Goal: Task Accomplishment & Management: Use online tool/utility

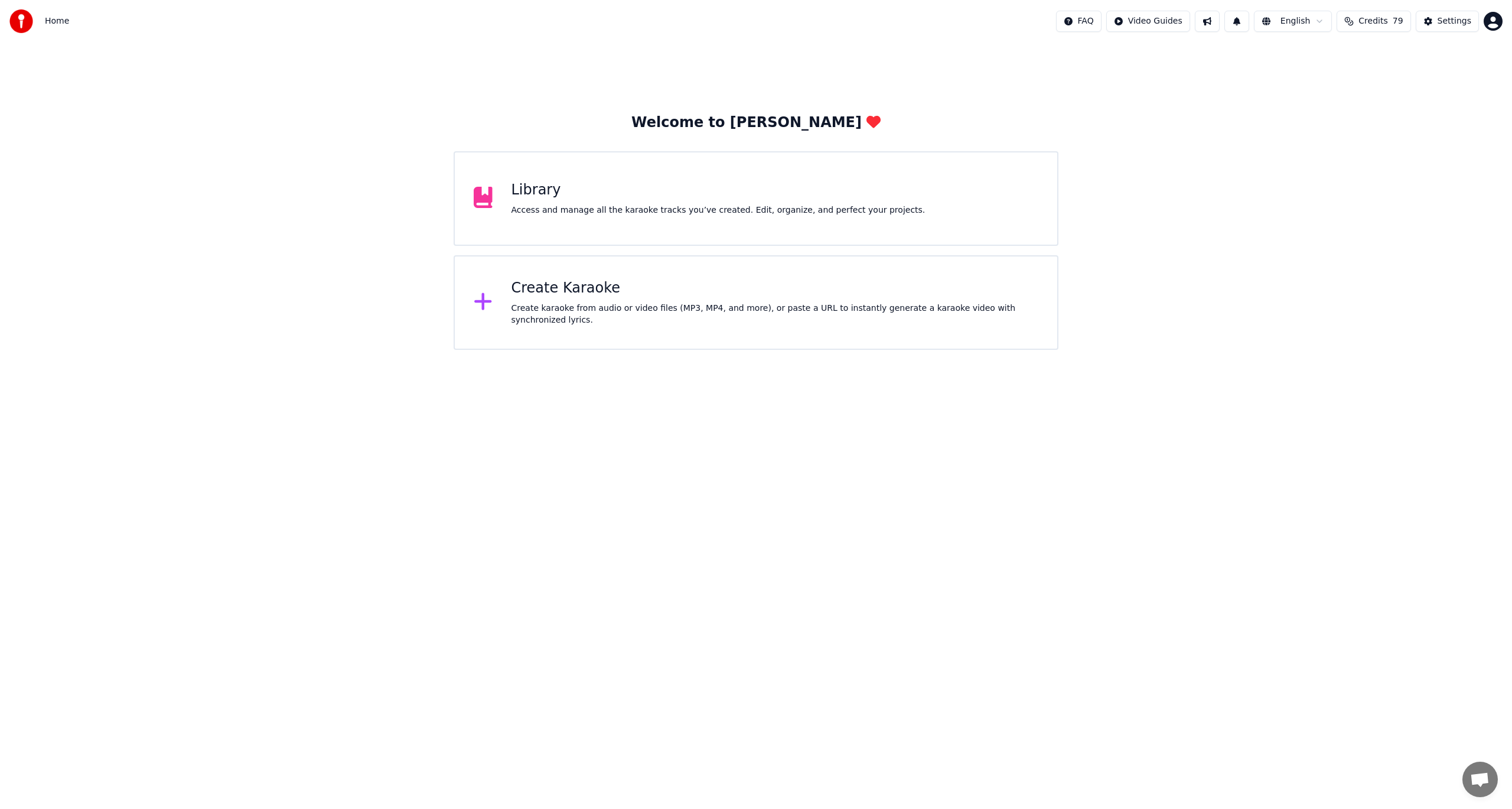
click at [580, 306] on div "Create karaoke from audio or video files (MP3, MP4, and more), or paste a URL t…" at bounding box center [775, 314] width 527 height 23
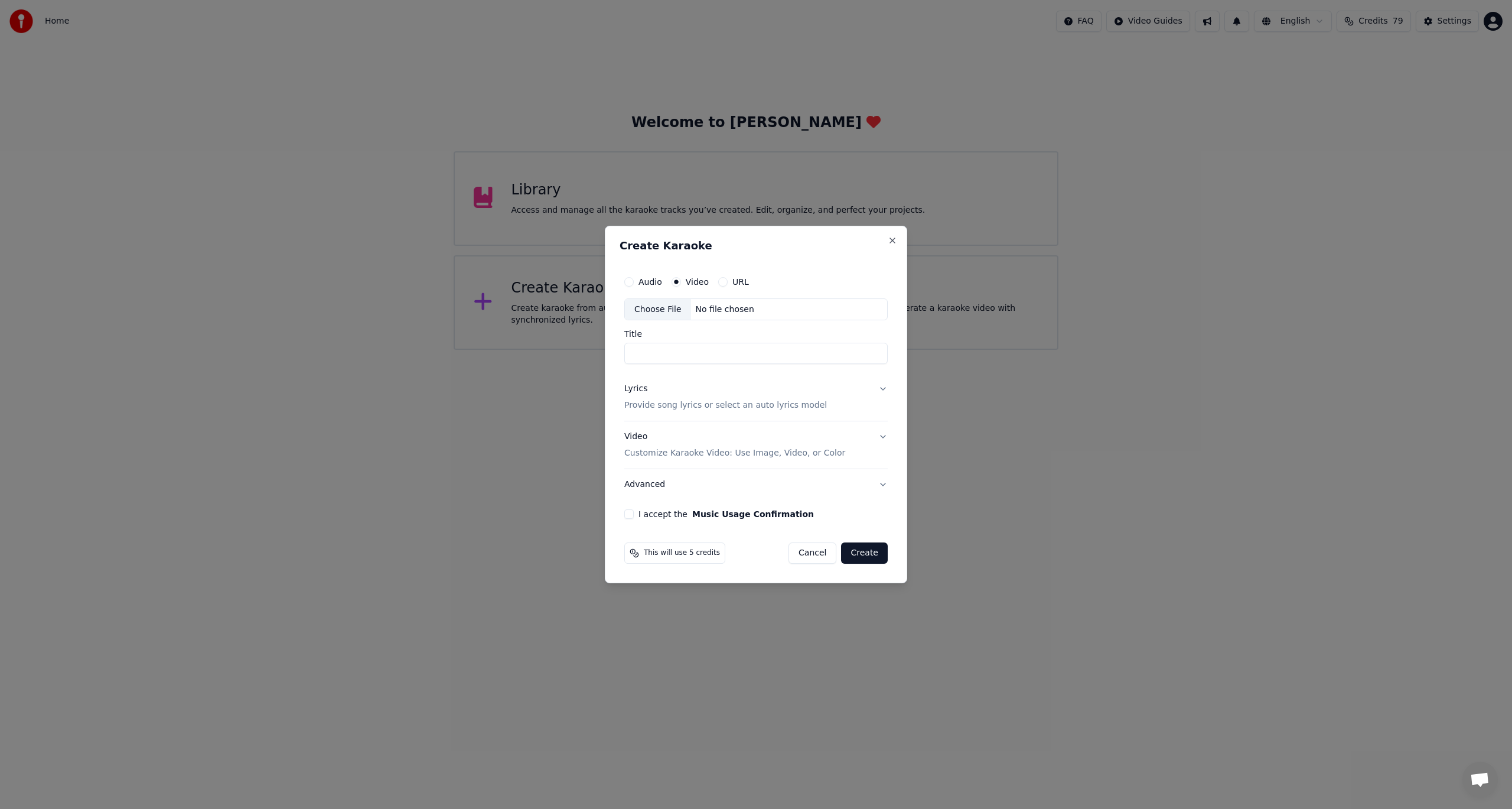
click at [656, 310] on div "Choose File" at bounding box center [657, 309] width 66 height 21
type input "******"
click at [884, 386] on button "Lyrics Provide song lyrics or select an auto lyrics model" at bounding box center [756, 397] width 268 height 47
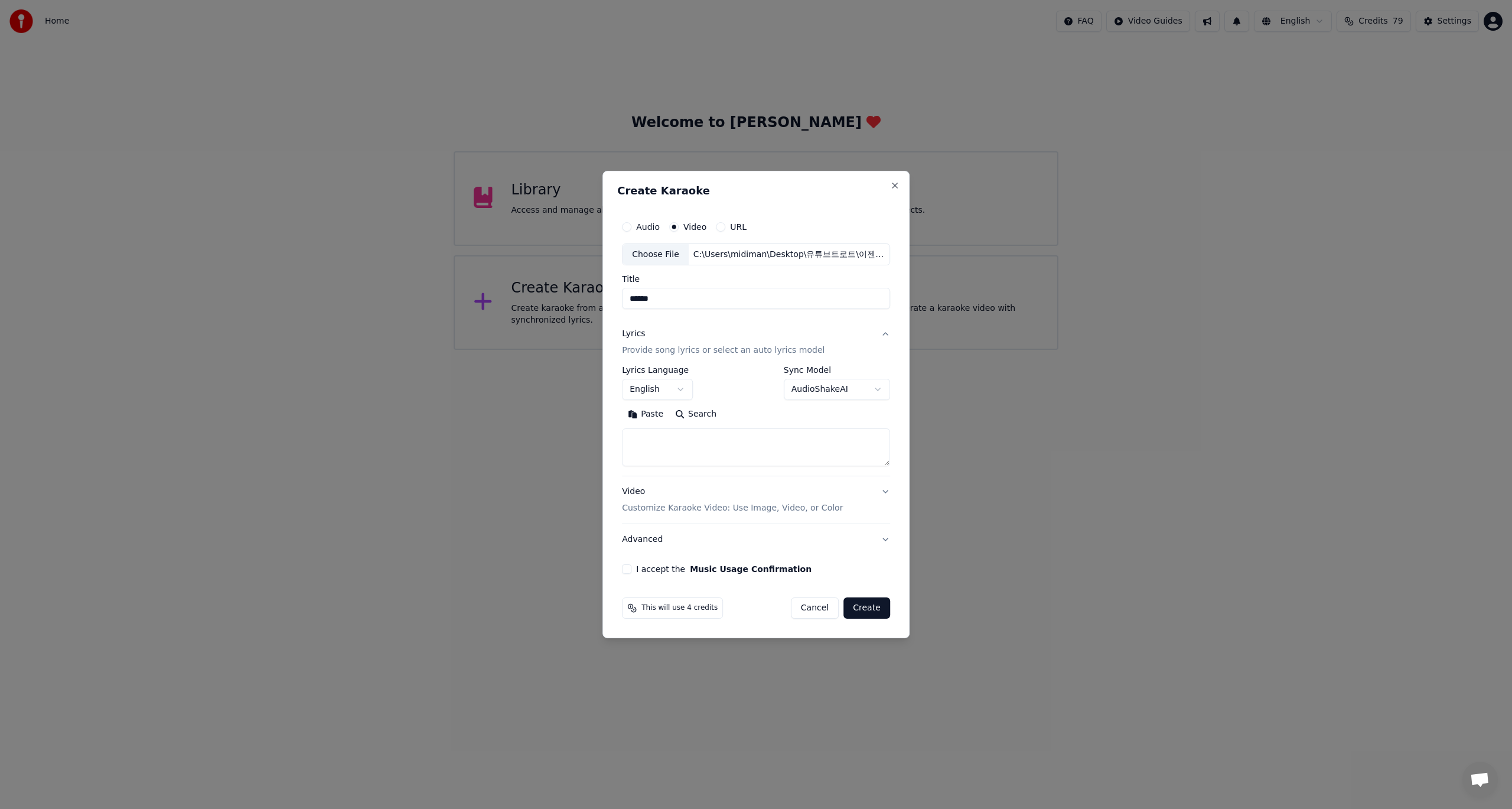
click at [681, 390] on button "English" at bounding box center [657, 389] width 71 height 21
select select "**"
click at [876, 350] on body "**********" at bounding box center [756, 175] width 1512 height 350
select select "**********"
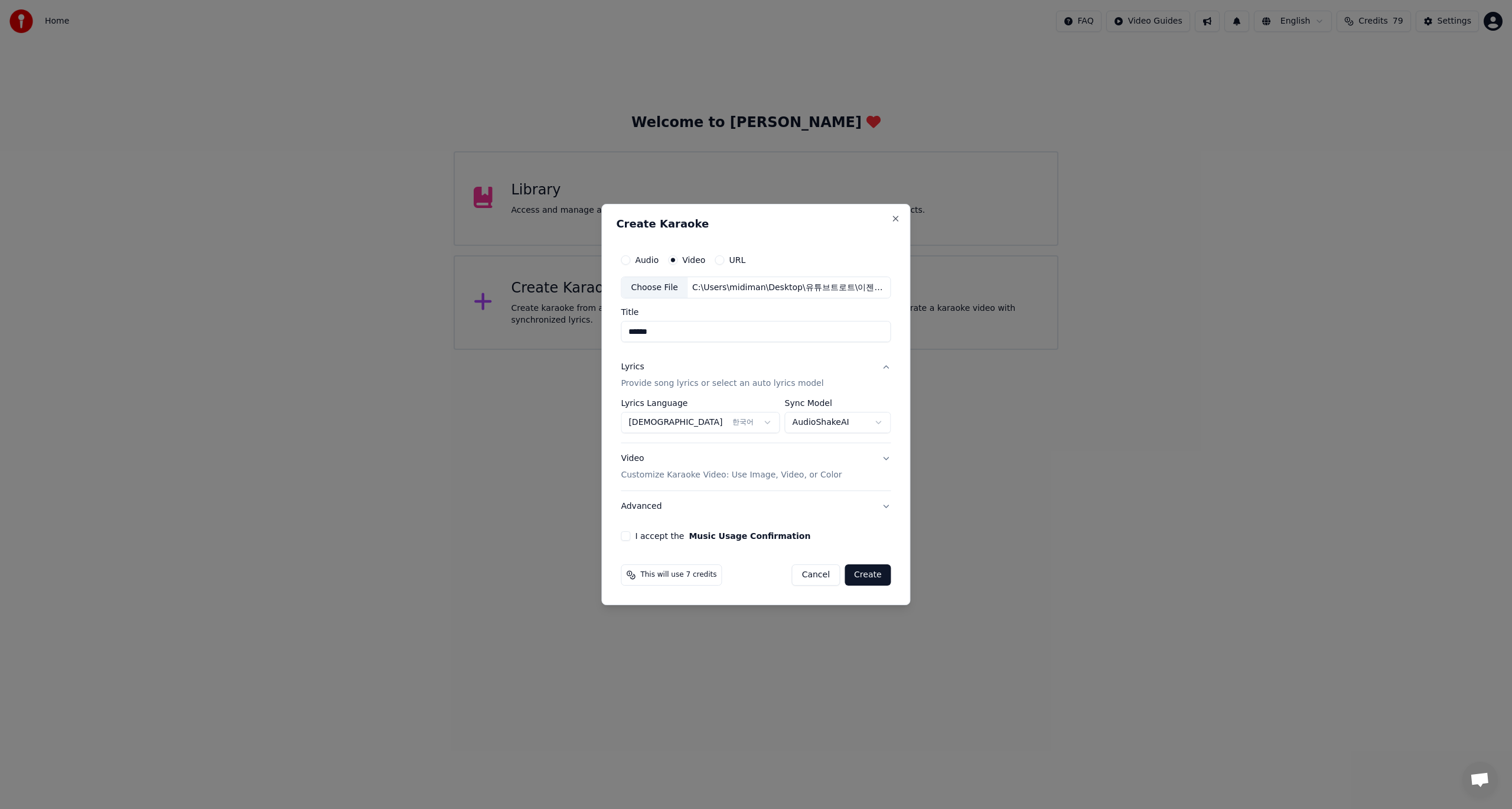
click at [882, 461] on button "Video Customize Karaoke Video: Use Image, Video, or Color" at bounding box center [756, 467] width 270 height 47
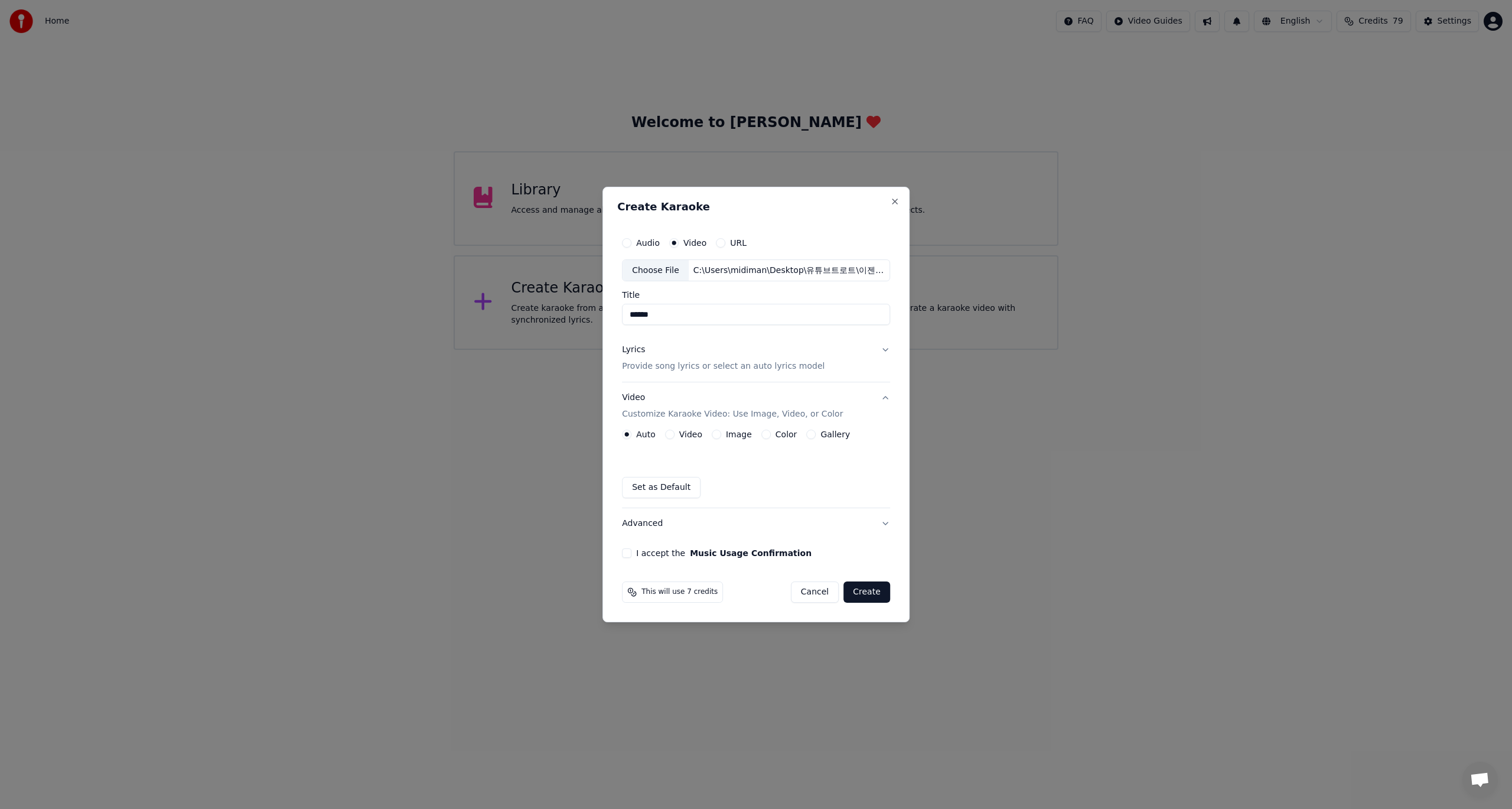
click at [881, 523] on button "Advanced" at bounding box center [756, 523] width 268 height 31
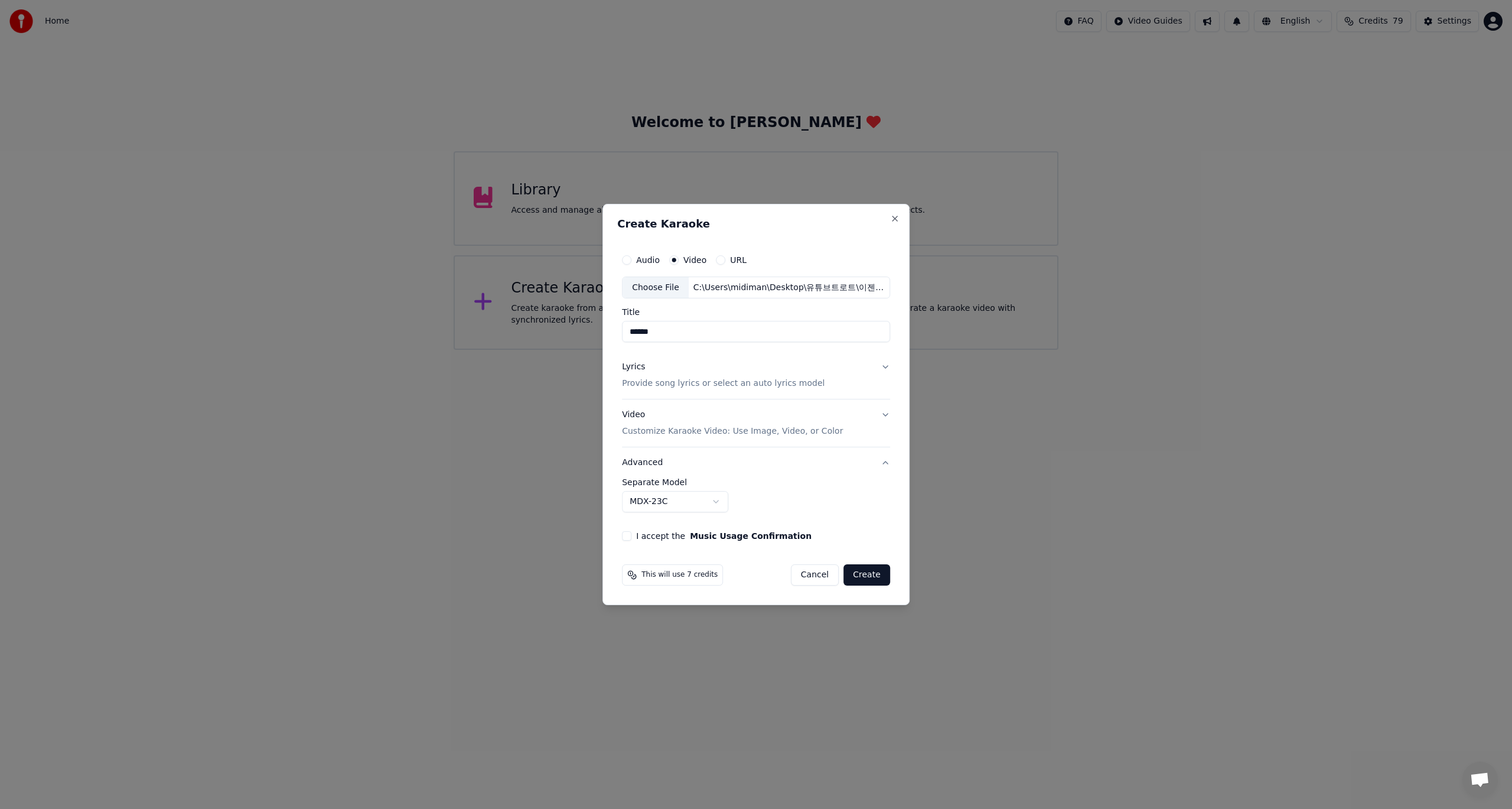
click at [629, 539] on button "I accept the Music Usage Confirmation" at bounding box center [626, 535] width 9 height 9
click at [866, 577] on button "Create" at bounding box center [867, 575] width 47 height 21
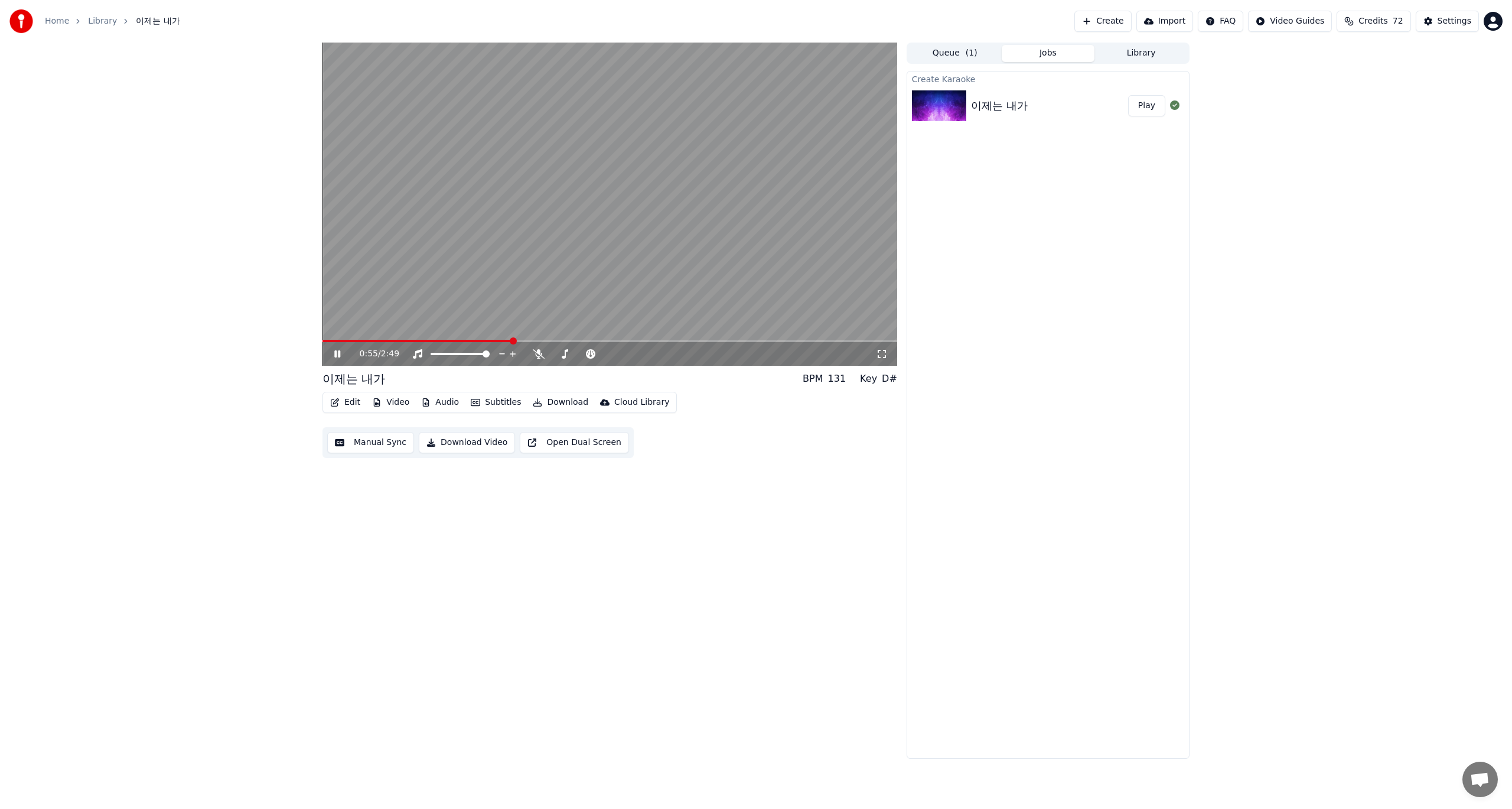
click at [335, 354] on icon at bounding box center [337, 354] width 6 height 7
click at [540, 354] on icon at bounding box center [539, 354] width 12 height 9
click at [322, 344] on span at bounding box center [326, 341] width 7 height 7
click at [337, 353] on icon at bounding box center [337, 354] width 7 height 8
click at [342, 402] on button "Edit" at bounding box center [345, 402] width 39 height 17
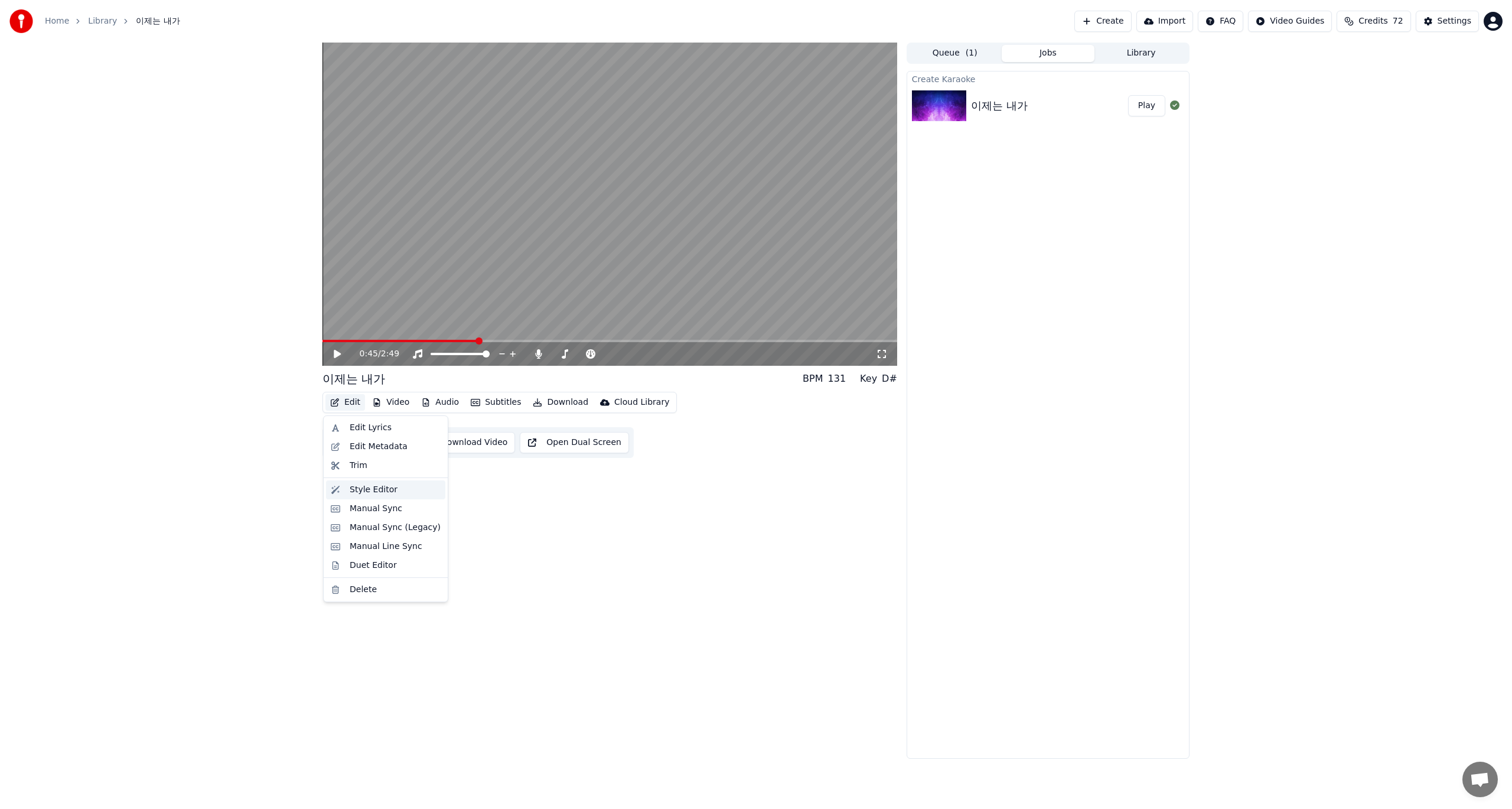
click at [363, 492] on div "Style Editor" at bounding box center [374, 490] width 48 height 12
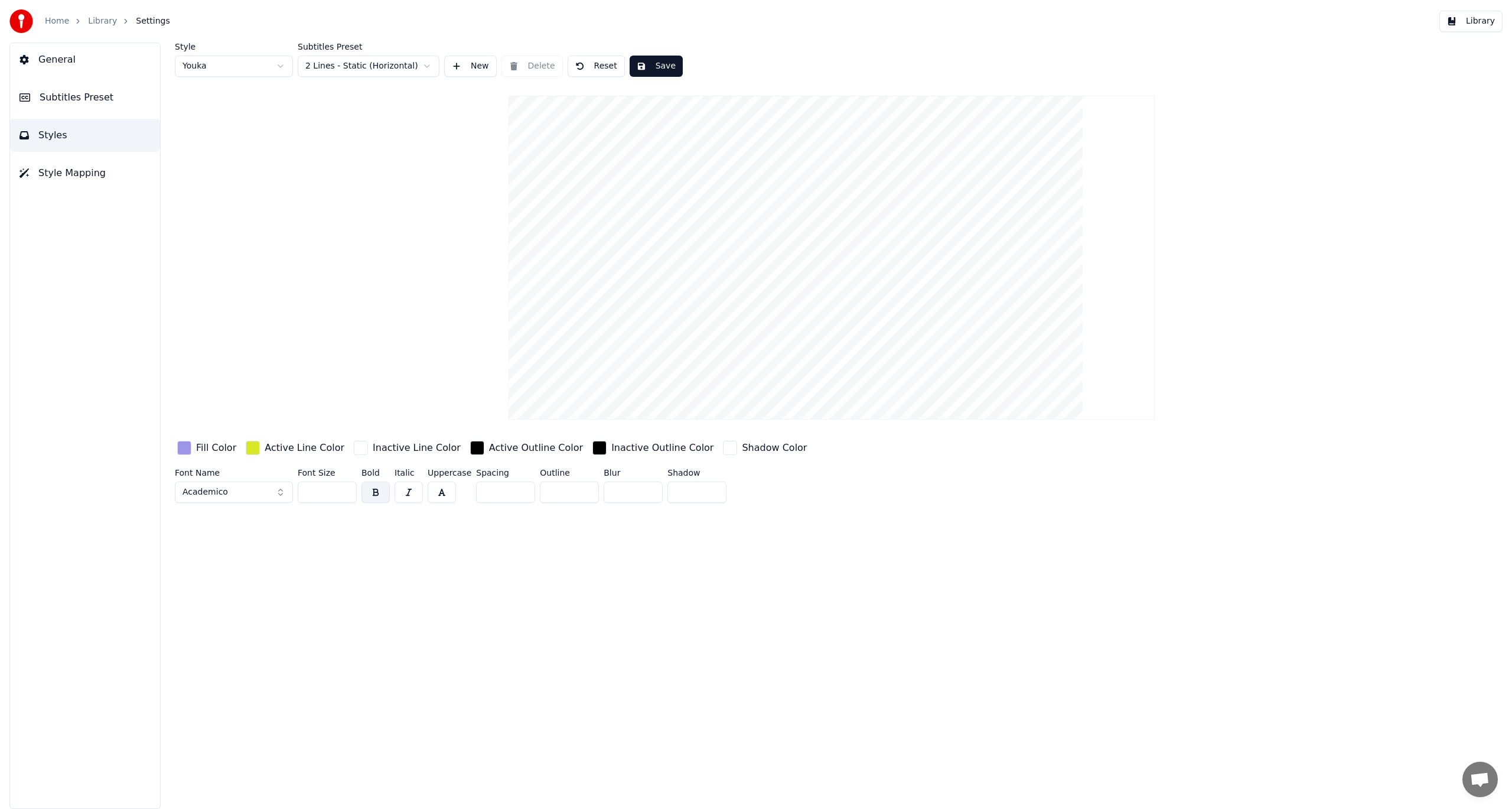
click at [1460, 25] on button "Library" at bounding box center [1471, 21] width 63 height 21
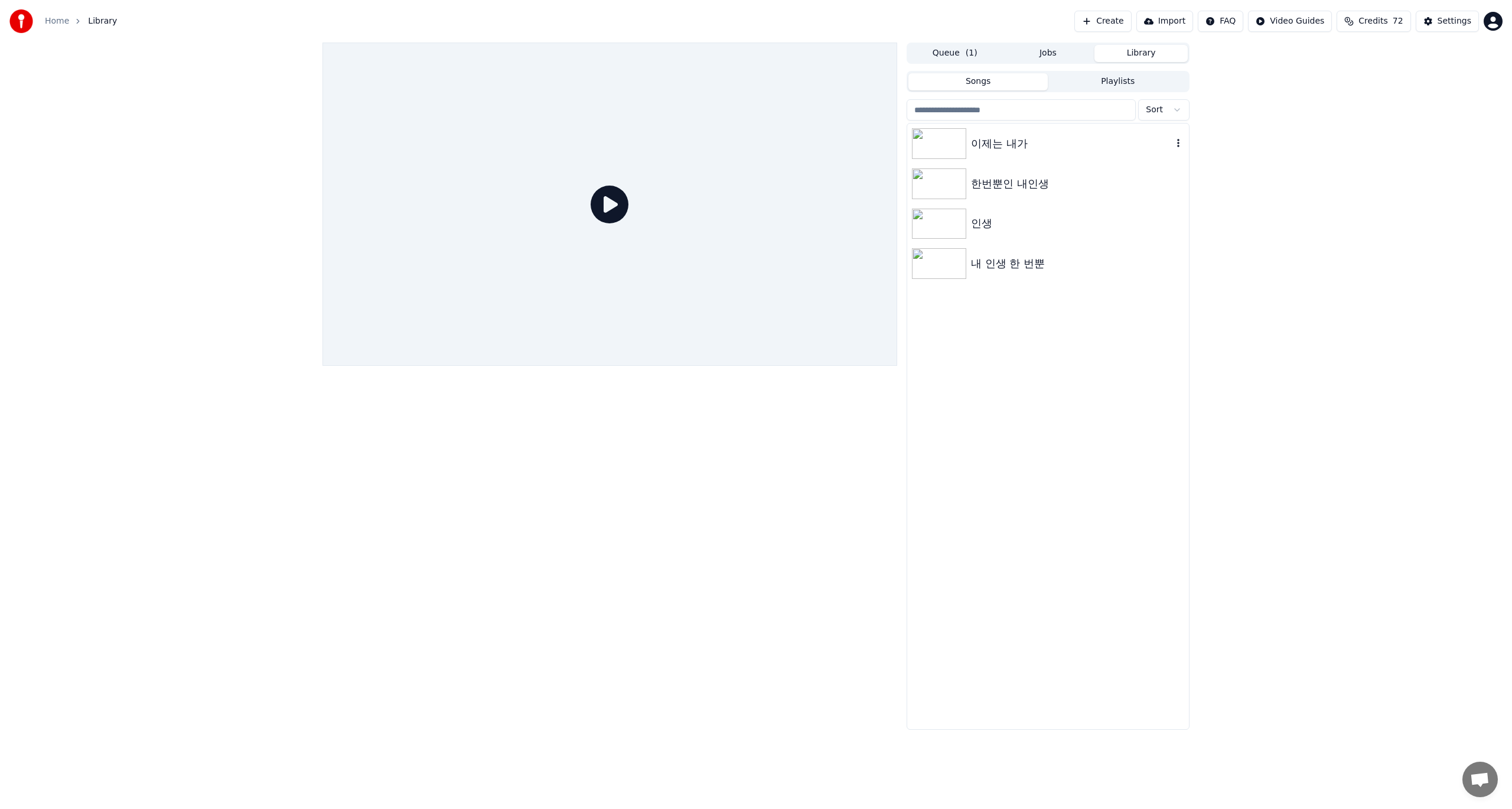
click at [1033, 143] on div "이제는 내가" at bounding box center [1071, 143] width 201 height 17
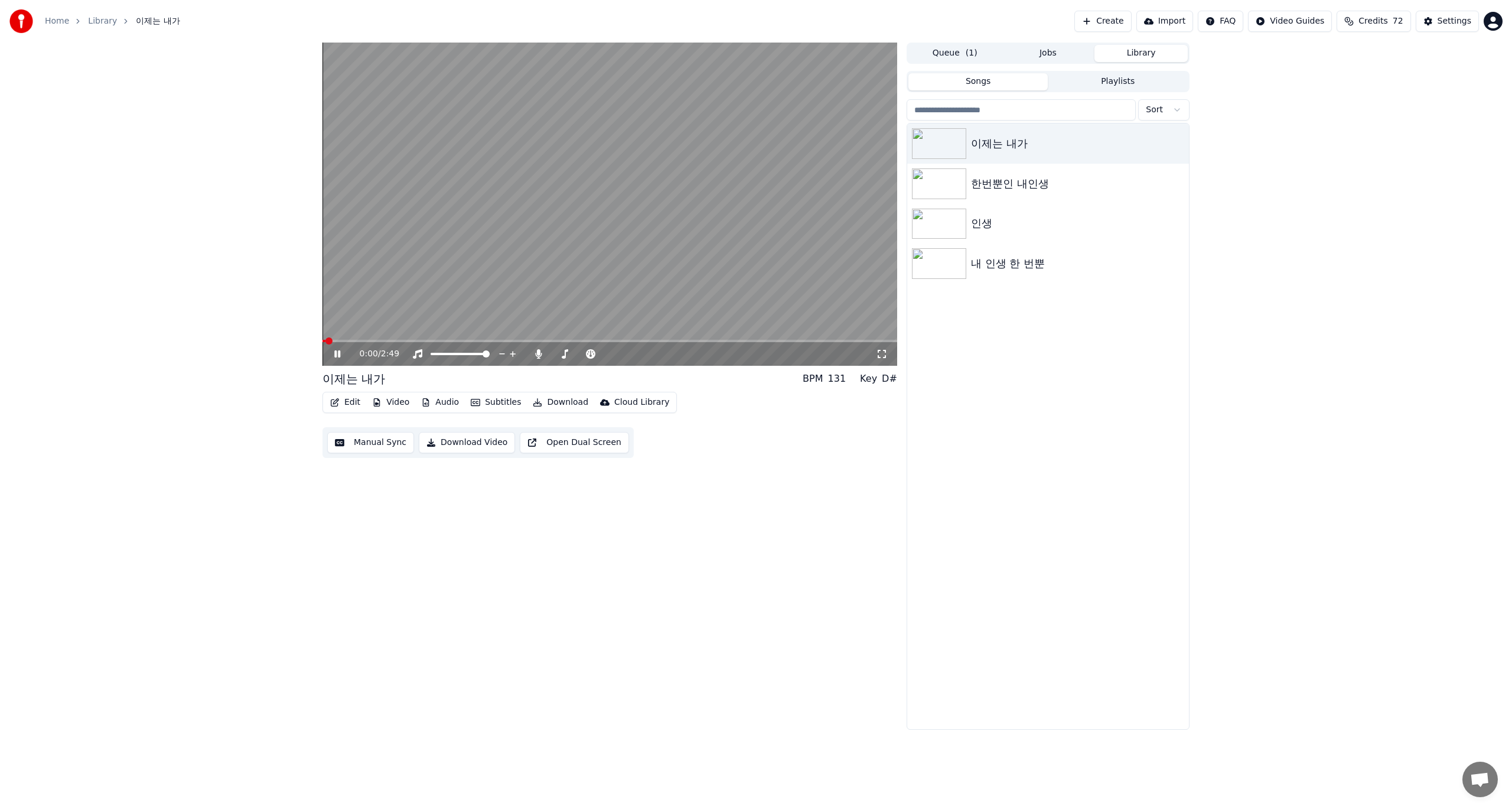
click at [354, 398] on button "Edit" at bounding box center [345, 402] width 39 height 17
click at [357, 426] on div "Edit Lyrics" at bounding box center [371, 428] width 42 height 12
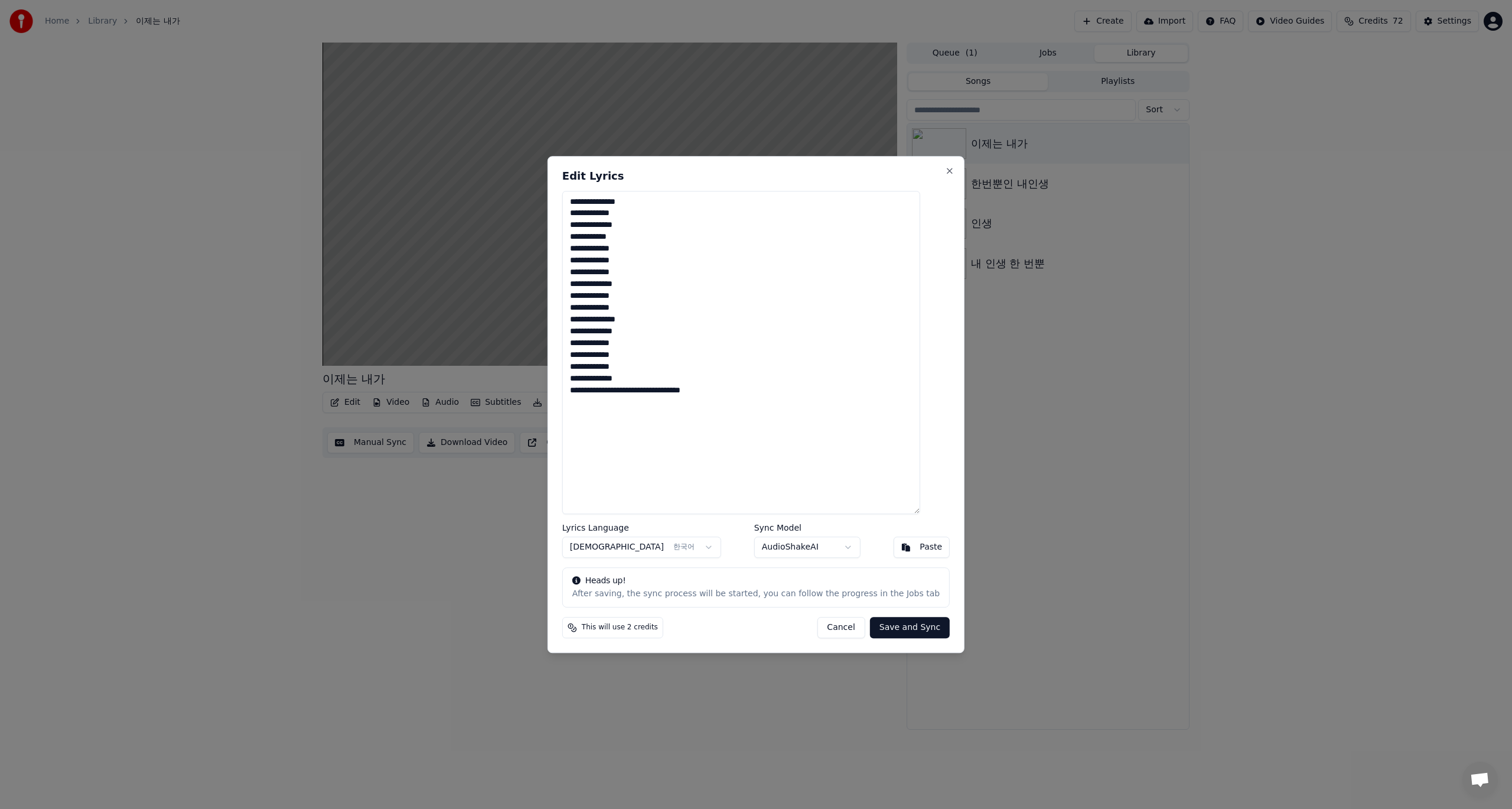
click at [601, 237] on textarea "**********" at bounding box center [741, 352] width 358 height 324
click at [593, 238] on textarea "**********" at bounding box center [741, 352] width 358 height 324
drag, startPoint x: 745, startPoint y: 168, endPoint x: 1032, endPoint y: 183, distance: 287.4
click at [1036, 182] on body "**********" at bounding box center [756, 404] width 1512 height 809
click at [745, 165] on div "**********" at bounding box center [756, 404] width 417 height 498
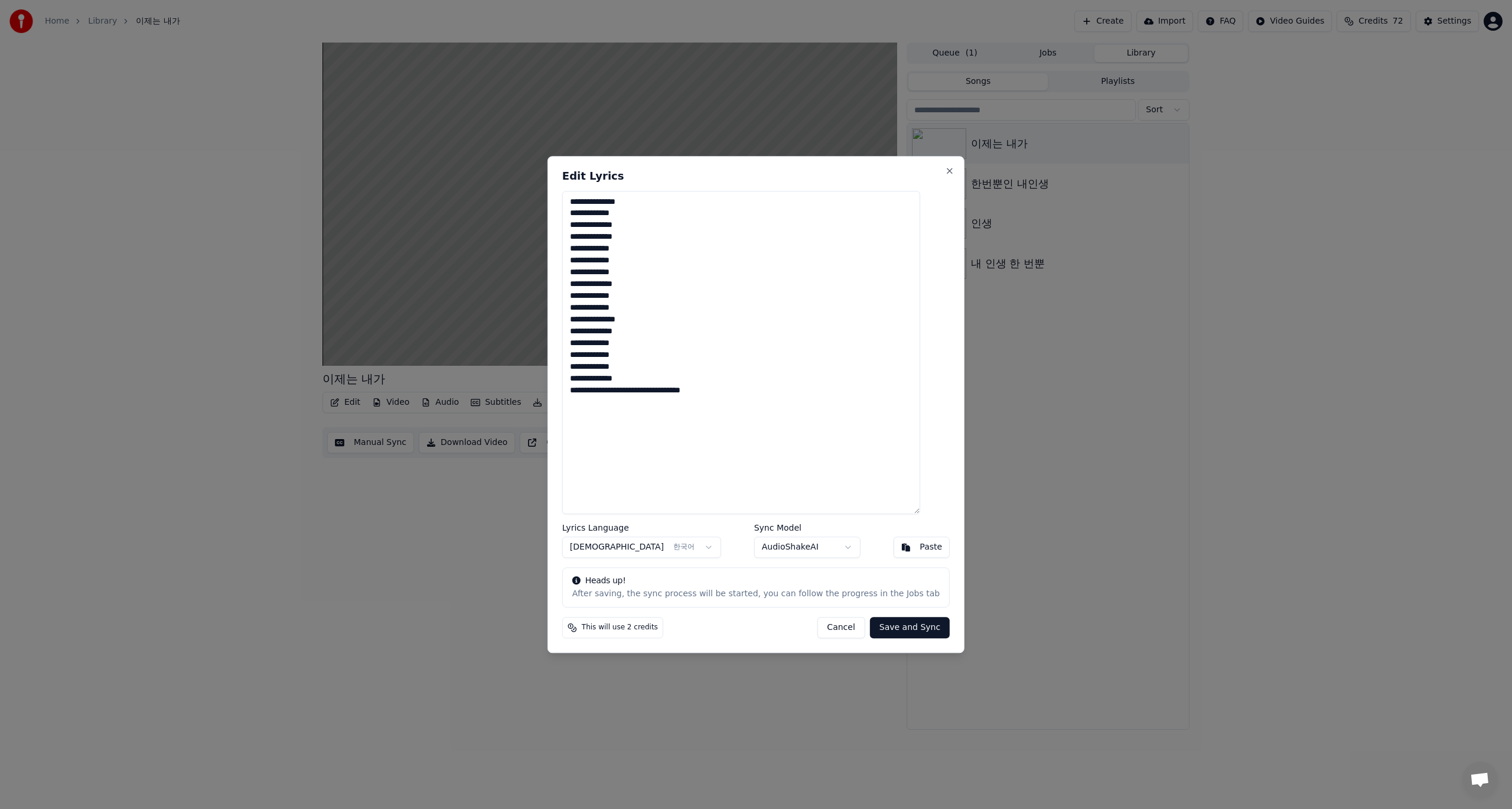
drag, startPoint x: 742, startPoint y: 162, endPoint x: 740, endPoint y: 168, distance: 6.3
click at [751, 175] on div "**********" at bounding box center [756, 404] width 417 height 498
drag, startPoint x: 750, startPoint y: 390, endPoint x: 583, endPoint y: 395, distance: 167.1
click at [583, 395] on textarea "**********" at bounding box center [741, 352] width 358 height 324
click at [898, 627] on button "Save and Sync" at bounding box center [910, 627] width 80 height 21
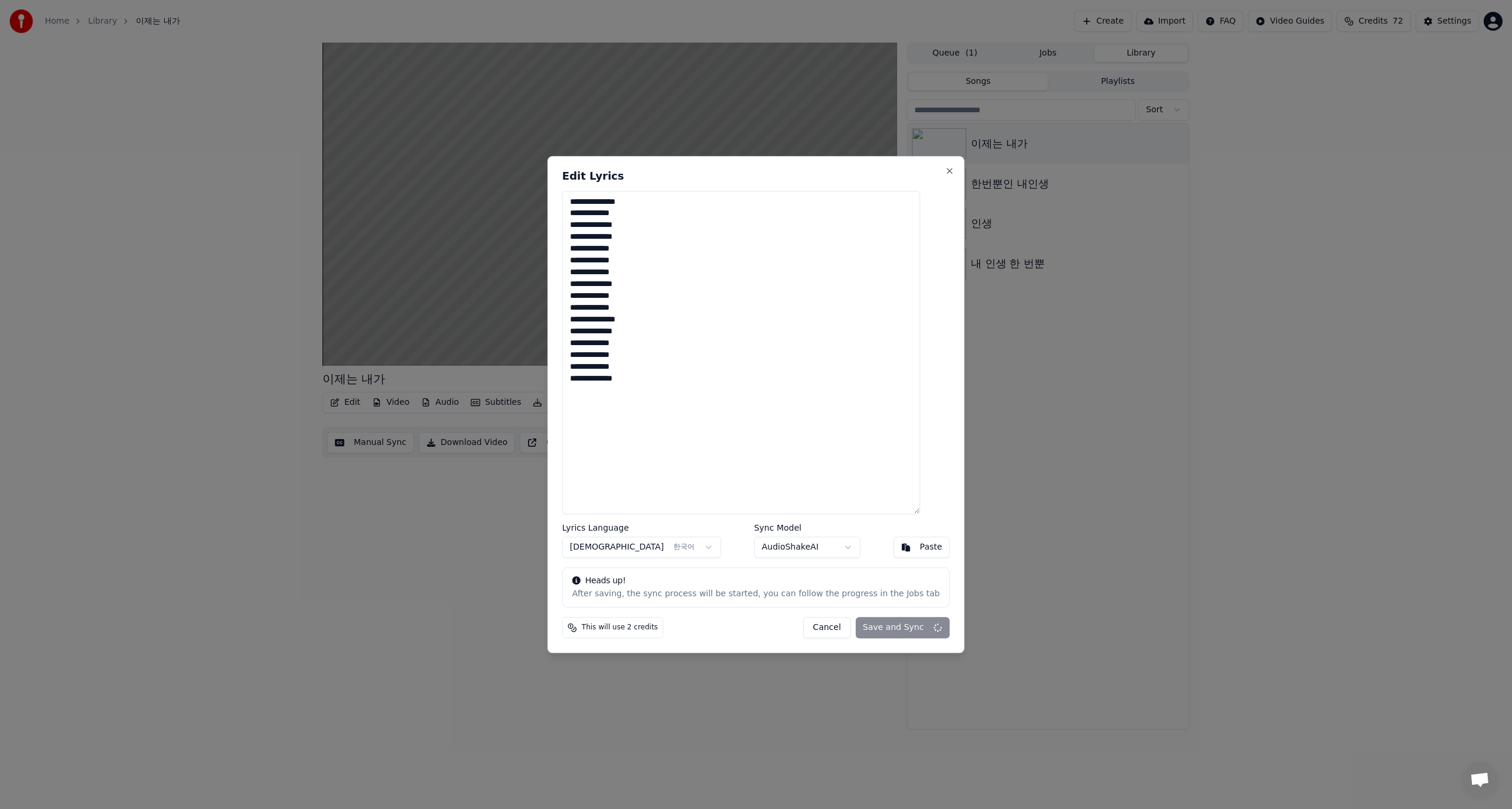
type textarea "**********"
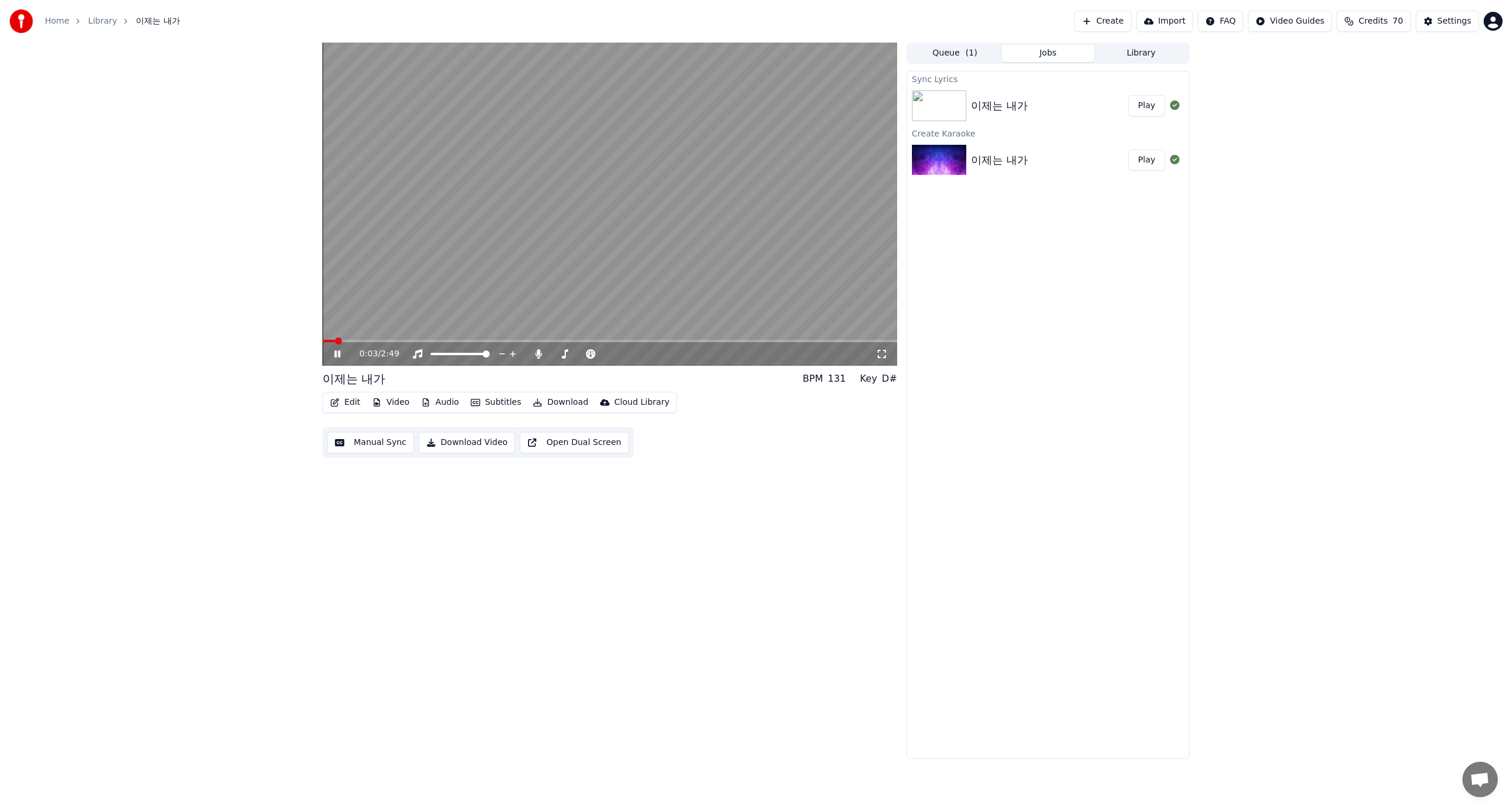
click at [623, 226] on video at bounding box center [609, 204] width 575 height 323
click at [338, 356] on icon at bounding box center [337, 354] width 7 height 8
click at [337, 353] on icon at bounding box center [337, 354] width 7 height 8
click at [346, 402] on button "Edit" at bounding box center [345, 402] width 39 height 17
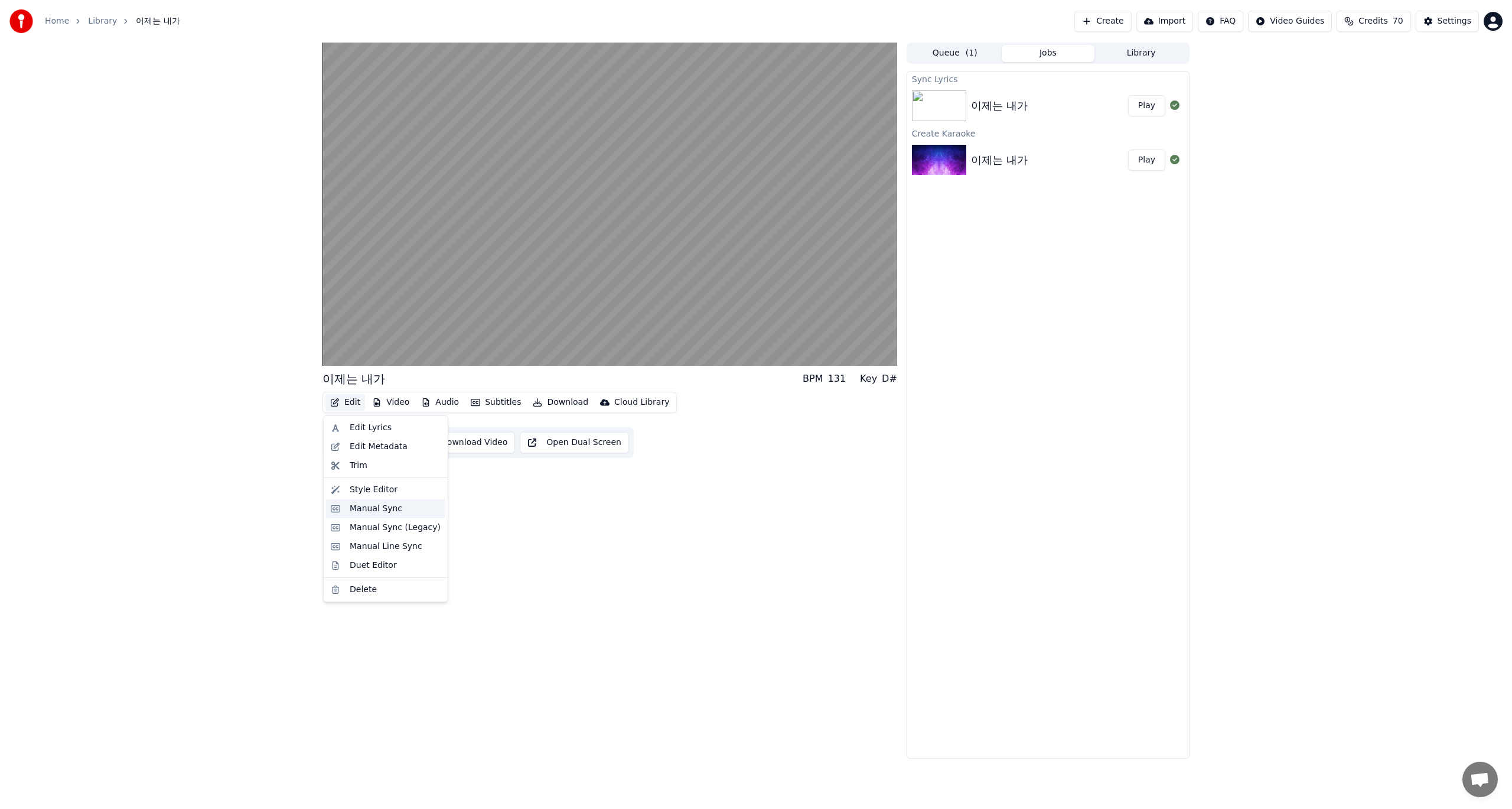
click at [385, 511] on div "Manual Sync" at bounding box center [376, 509] width 52 height 12
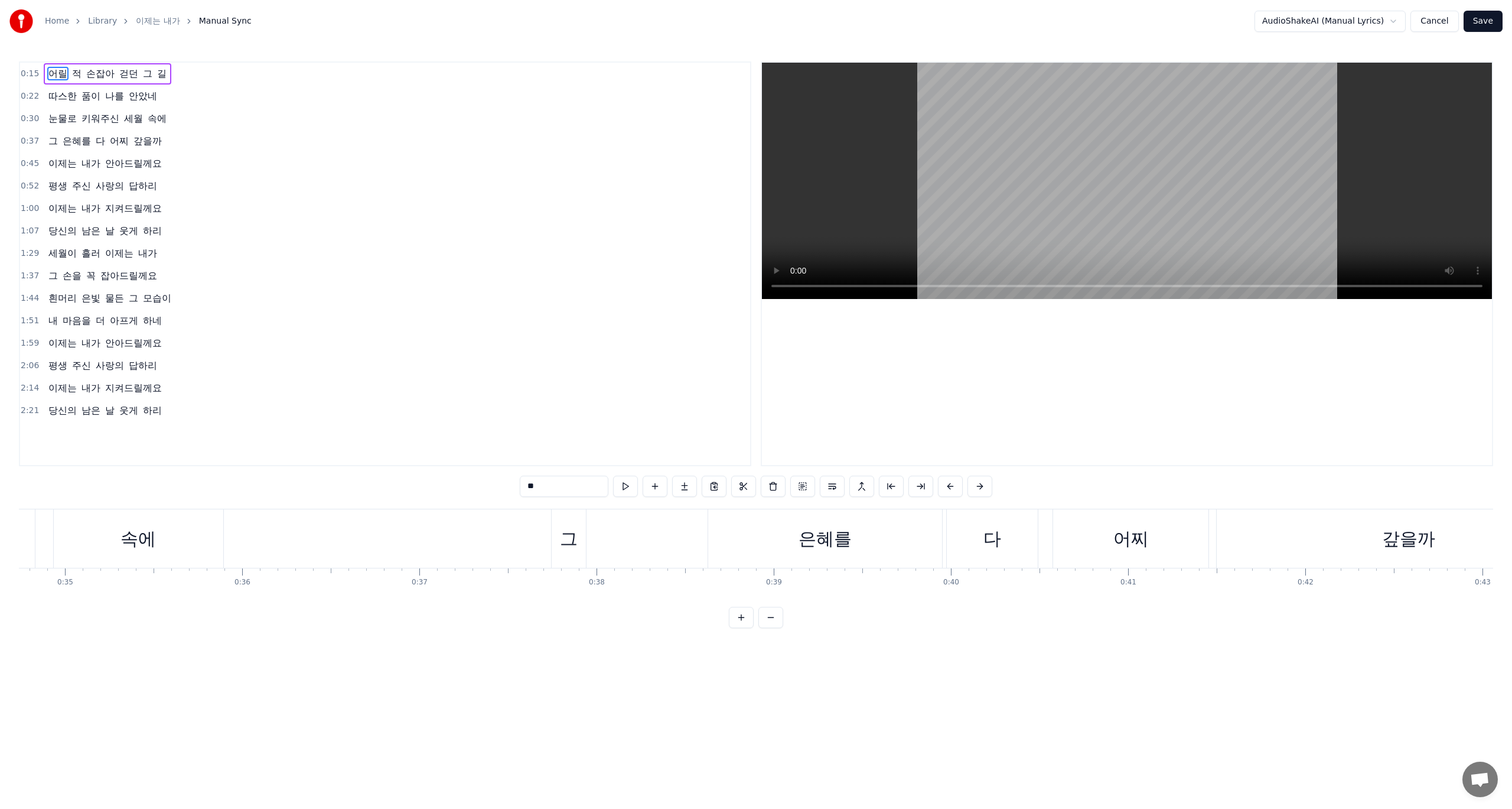
scroll to position [0, 6168]
click at [556, 539] on div "그" at bounding box center [556, 538] width 17 height 27
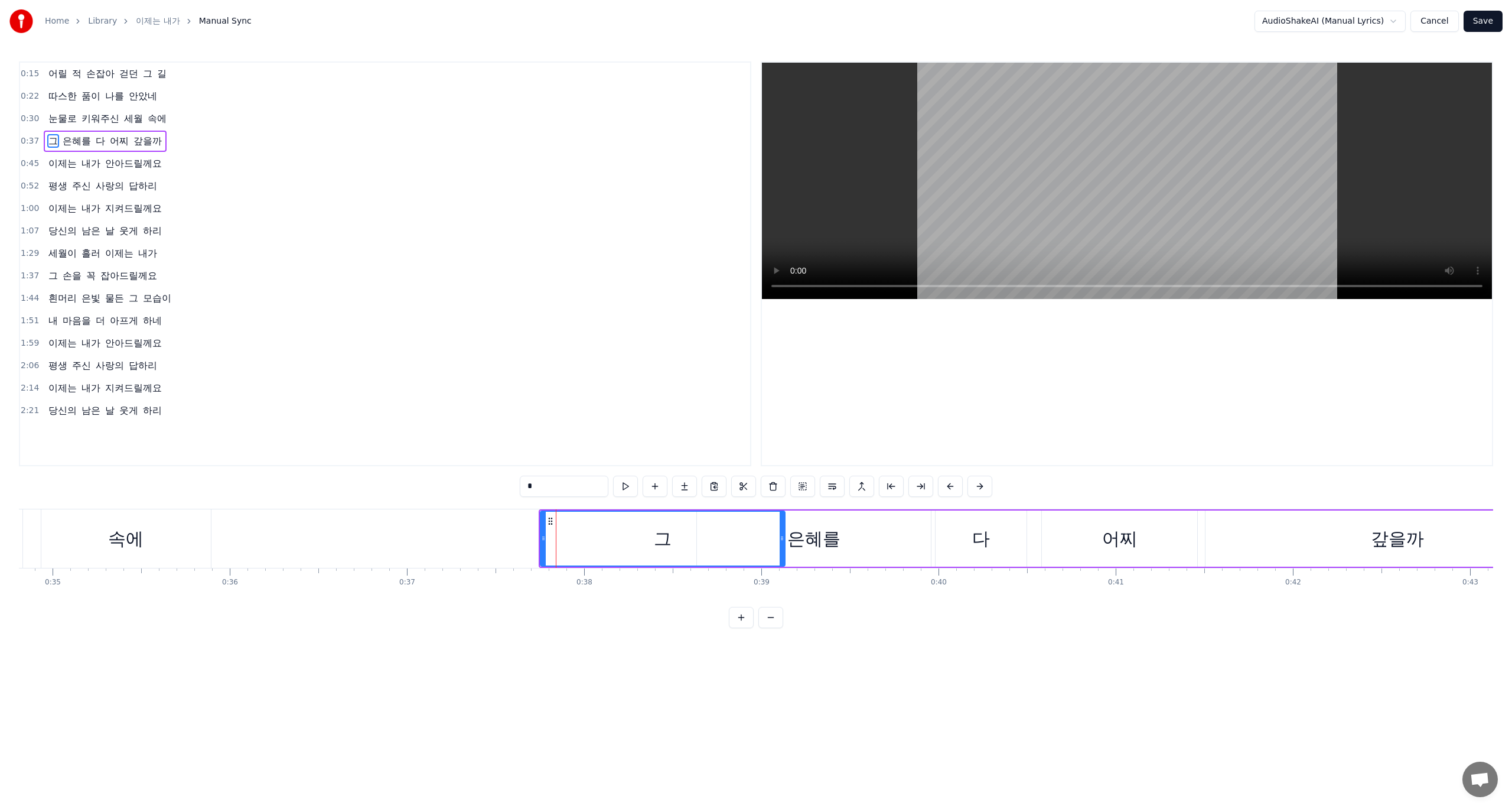
drag, startPoint x: 572, startPoint y: 541, endPoint x: 782, endPoint y: 547, distance: 210.1
click at [782, 547] on div at bounding box center [782, 538] width 4 height 54
click at [130, 490] on div "0:15 어릴 적 손잡아 걷던 그 길 0:22 따스한 품이 나를 안았네 0:30 눈물로 키워주신 세월 속에 0:37 그 은혜를 다 어찌 갚을까…" at bounding box center [756, 344] width 1474 height 567
click at [159, 535] on div "속에" at bounding box center [126, 538] width 169 height 58
type input "**"
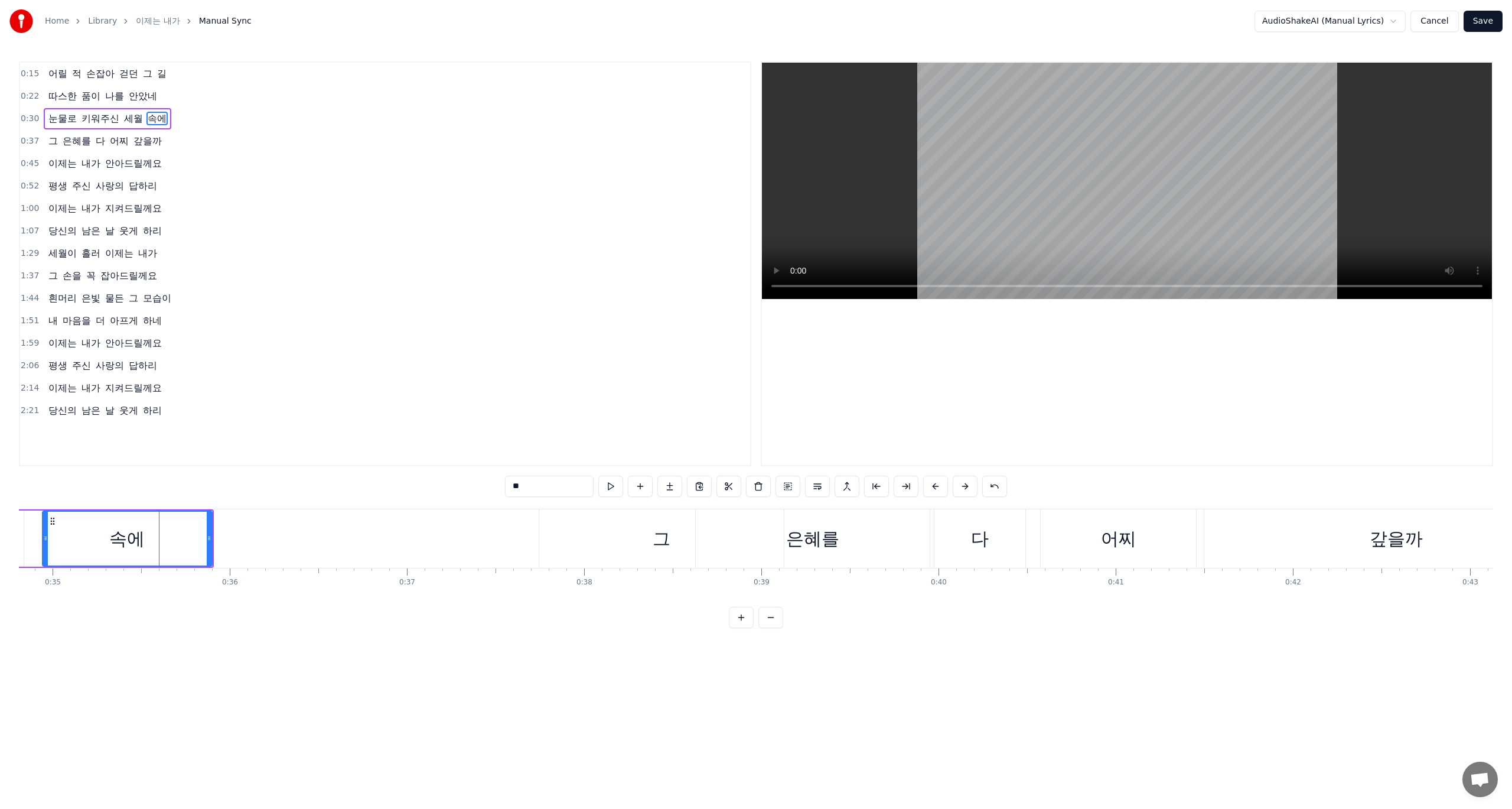
click at [99, 477] on div "0:15 어릴 적 손잡아 걷던 그 길 0:22 따스한 품이 나를 안았네 0:30 눈물로 키워주신 세월 속에 0:37 그 은혜를 다 어찌 갚을까…" at bounding box center [756, 344] width 1474 height 567
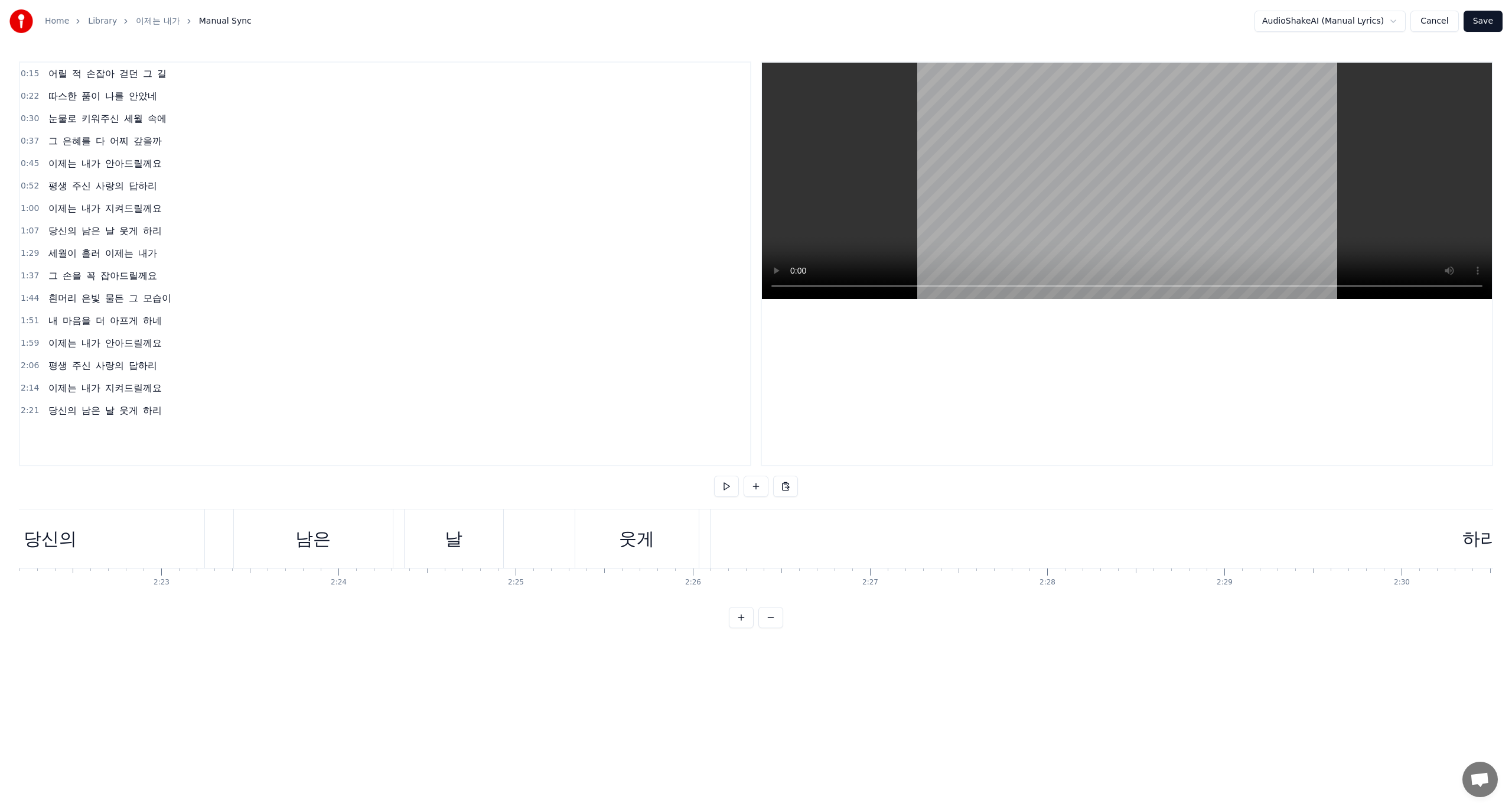
scroll to position [0, 25124]
click at [301, 514] on div "당신의 남은 날 웃게 하리" at bounding box center [1146, 538] width 2357 height 58
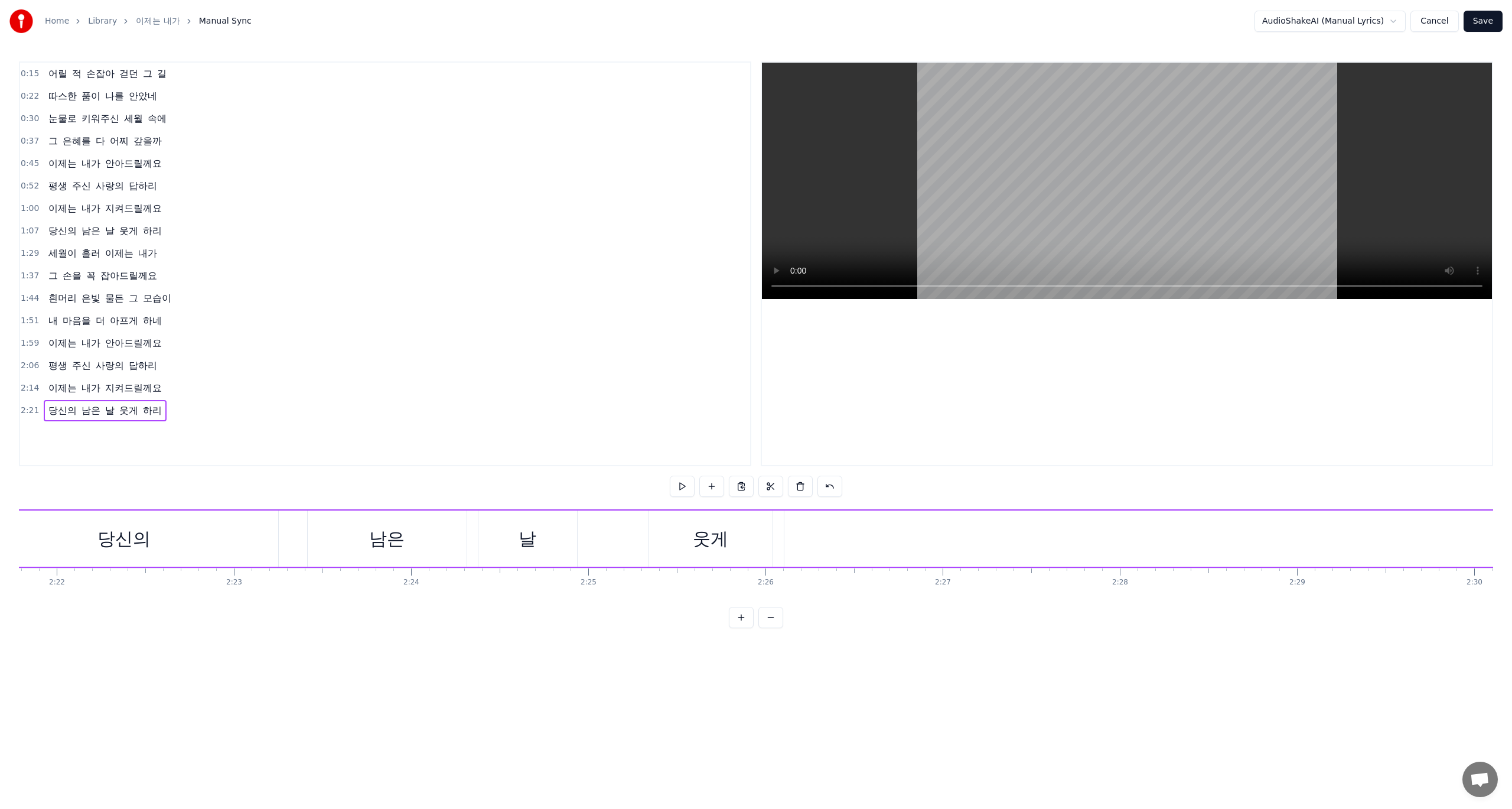
click at [303, 527] on div "당신의 남은 날 웃게 하리" at bounding box center [1146, 538] width 2357 height 58
click at [1004, 543] on div "하리" at bounding box center [982, 538] width 1539 height 56
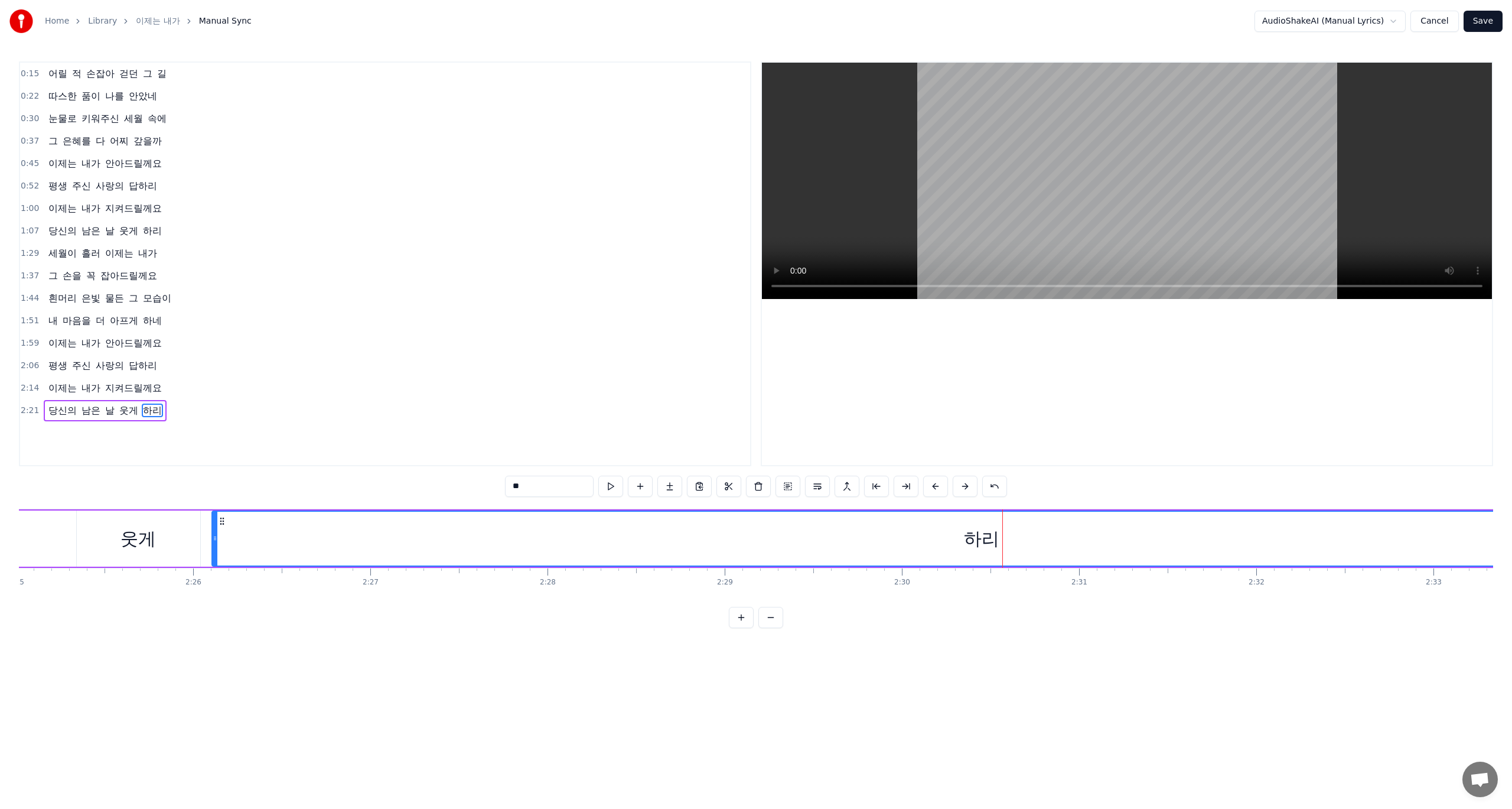
drag, startPoint x: 996, startPoint y: 539, endPoint x: 973, endPoint y: 541, distance: 23.1
click at [973, 541] on div "하리" at bounding box center [981, 538] width 36 height 27
click at [418, 548] on div "하리" at bounding box center [981, 538] width 1538 height 54
click at [999, 544] on div "하리" at bounding box center [981, 538] width 36 height 27
drag, startPoint x: 997, startPoint y: 542, endPoint x: 986, endPoint y: 542, distance: 11.0
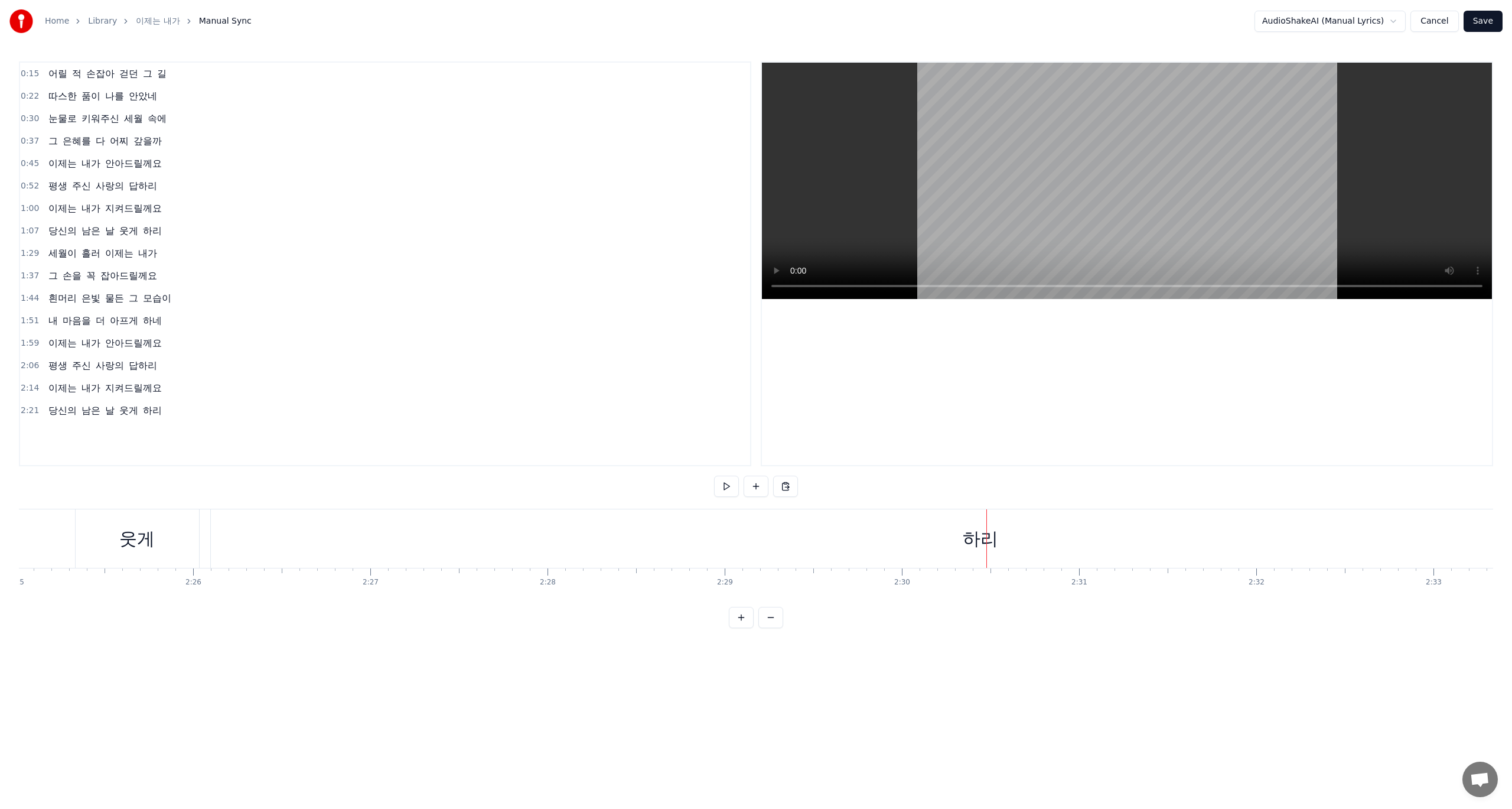
click at [997, 543] on div "하리" at bounding box center [980, 538] width 36 height 27
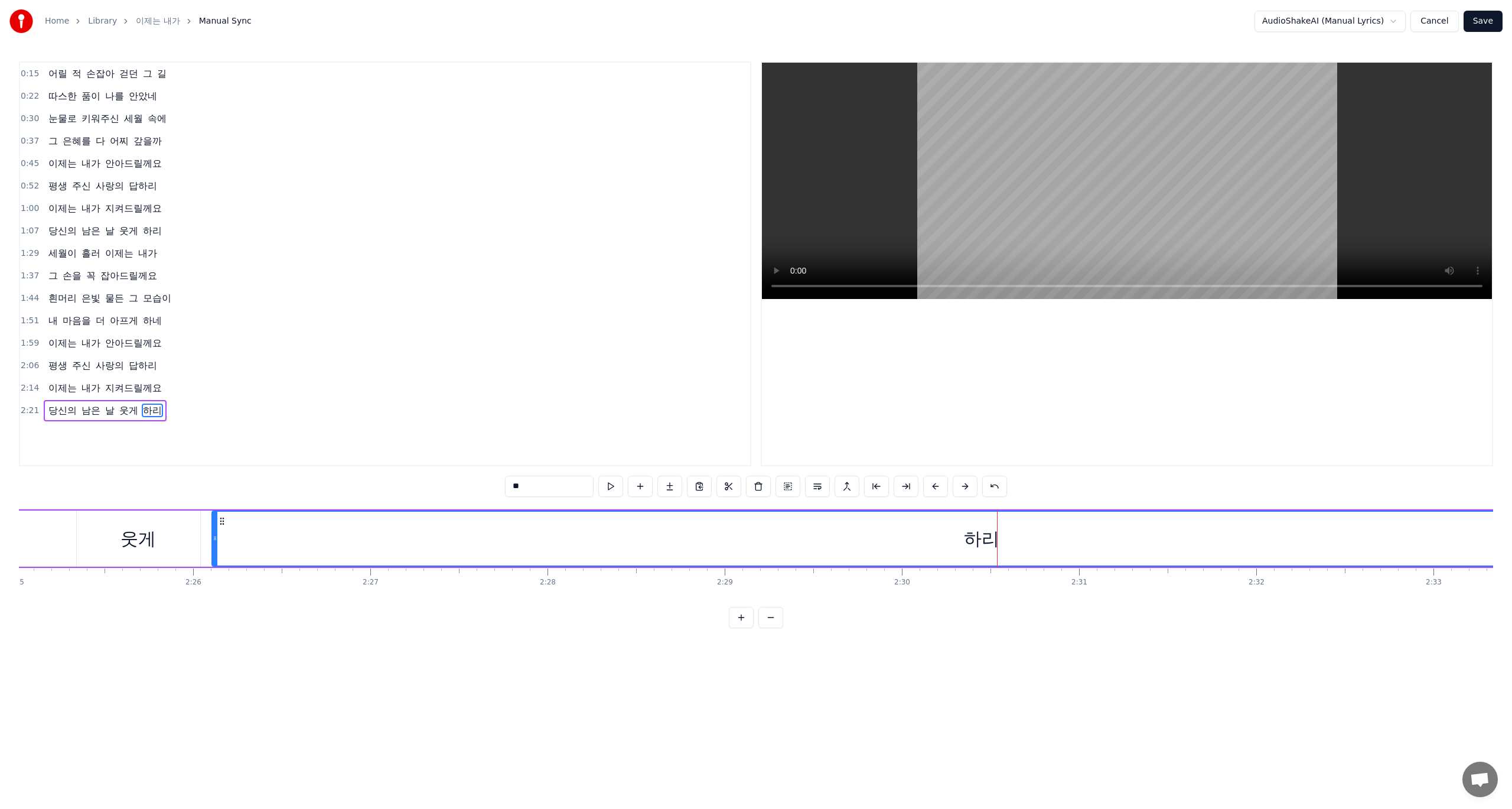
click at [991, 539] on div "하리" at bounding box center [981, 538] width 36 height 27
click at [338, 530] on div "하리" at bounding box center [981, 538] width 1538 height 54
click at [640, 487] on button at bounding box center [640, 486] width 25 height 21
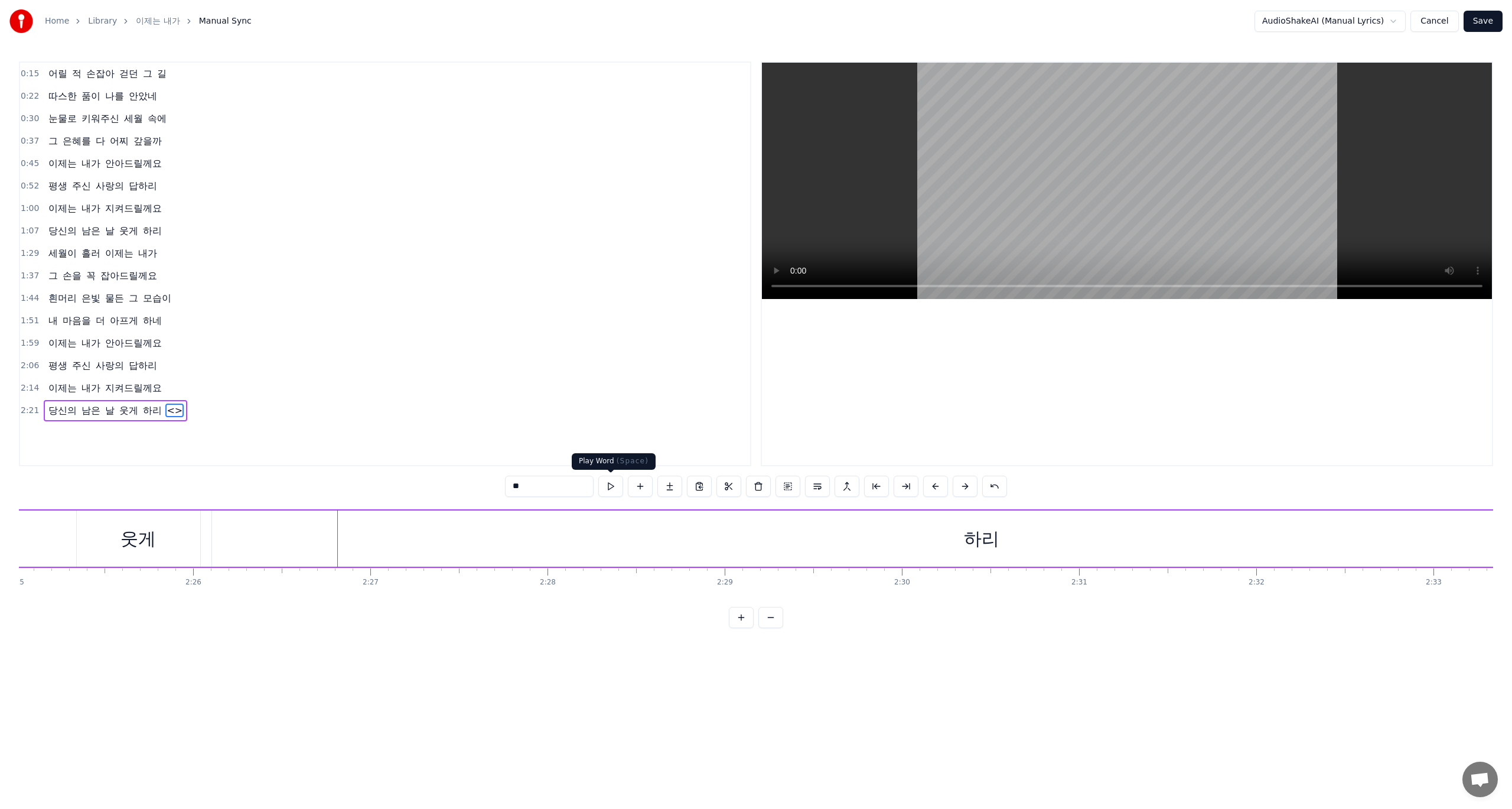
click at [612, 486] on button at bounding box center [611, 486] width 25 height 21
click at [1171, 525] on div "하리" at bounding box center [1201, 538] width 1539 height 56
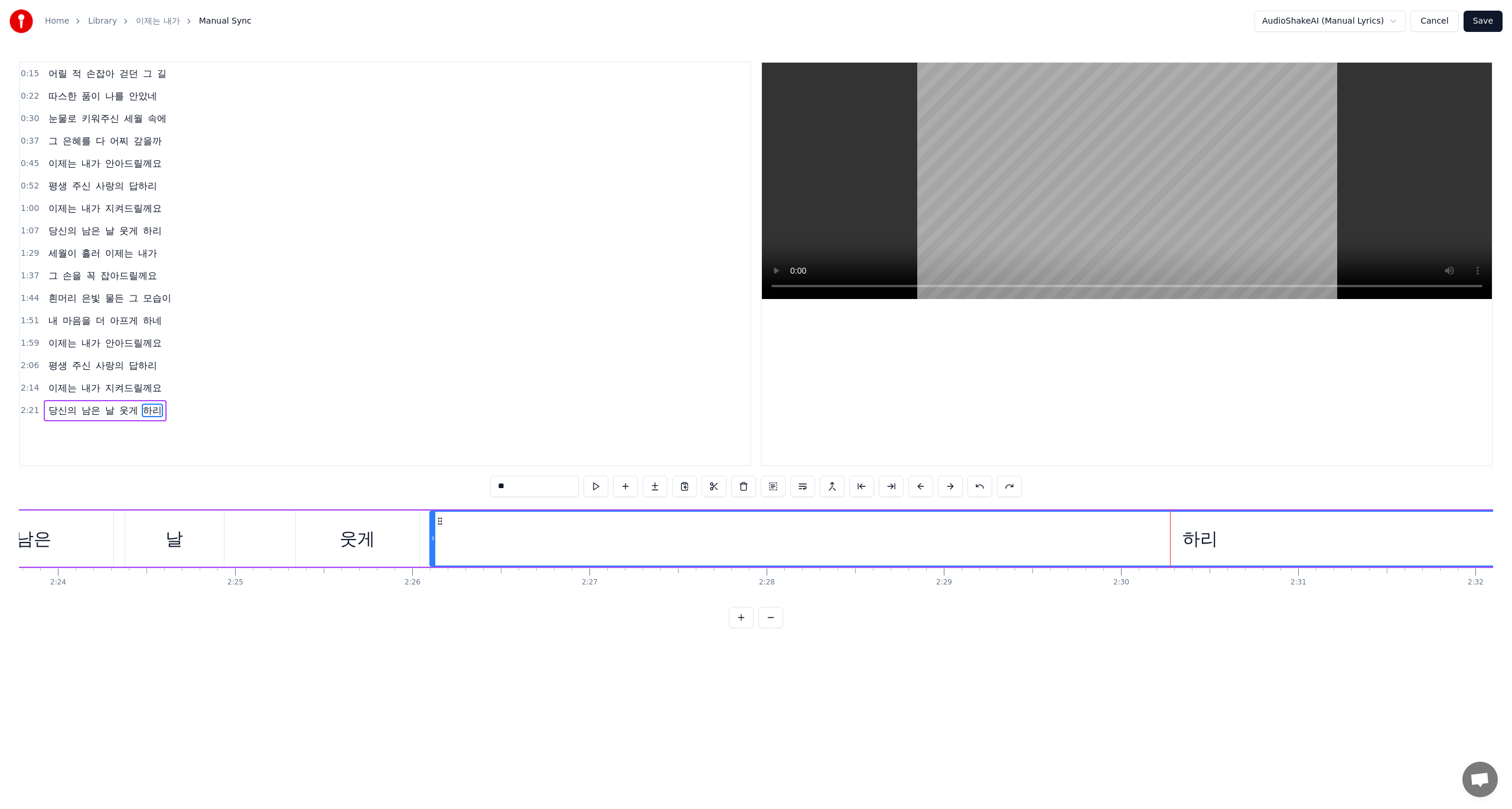
drag, startPoint x: 435, startPoint y: 536, endPoint x: 433, endPoint y: 545, distance: 9.2
click at [433, 545] on div at bounding box center [433, 538] width 4 height 54
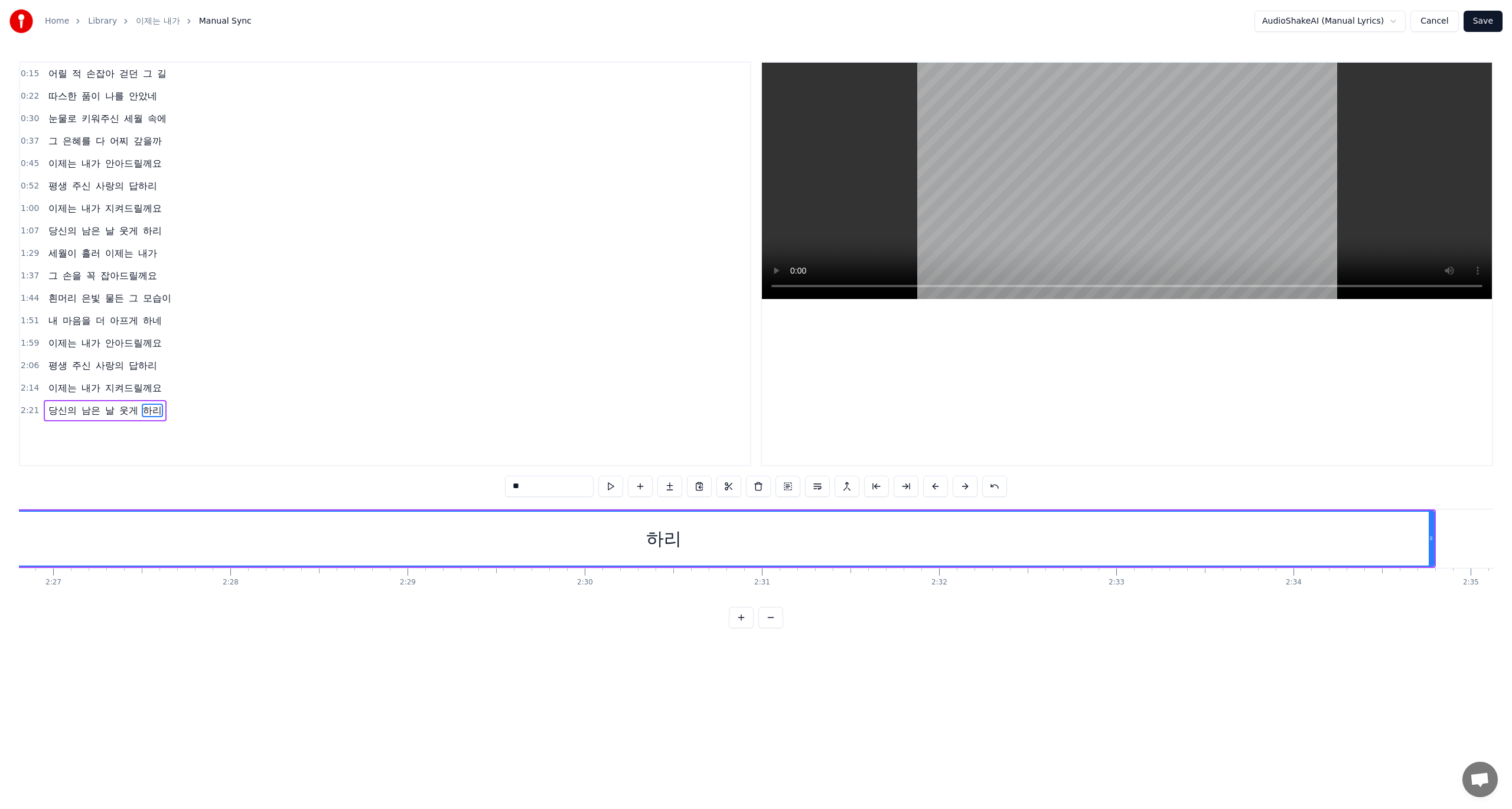
scroll to position [0, 26318]
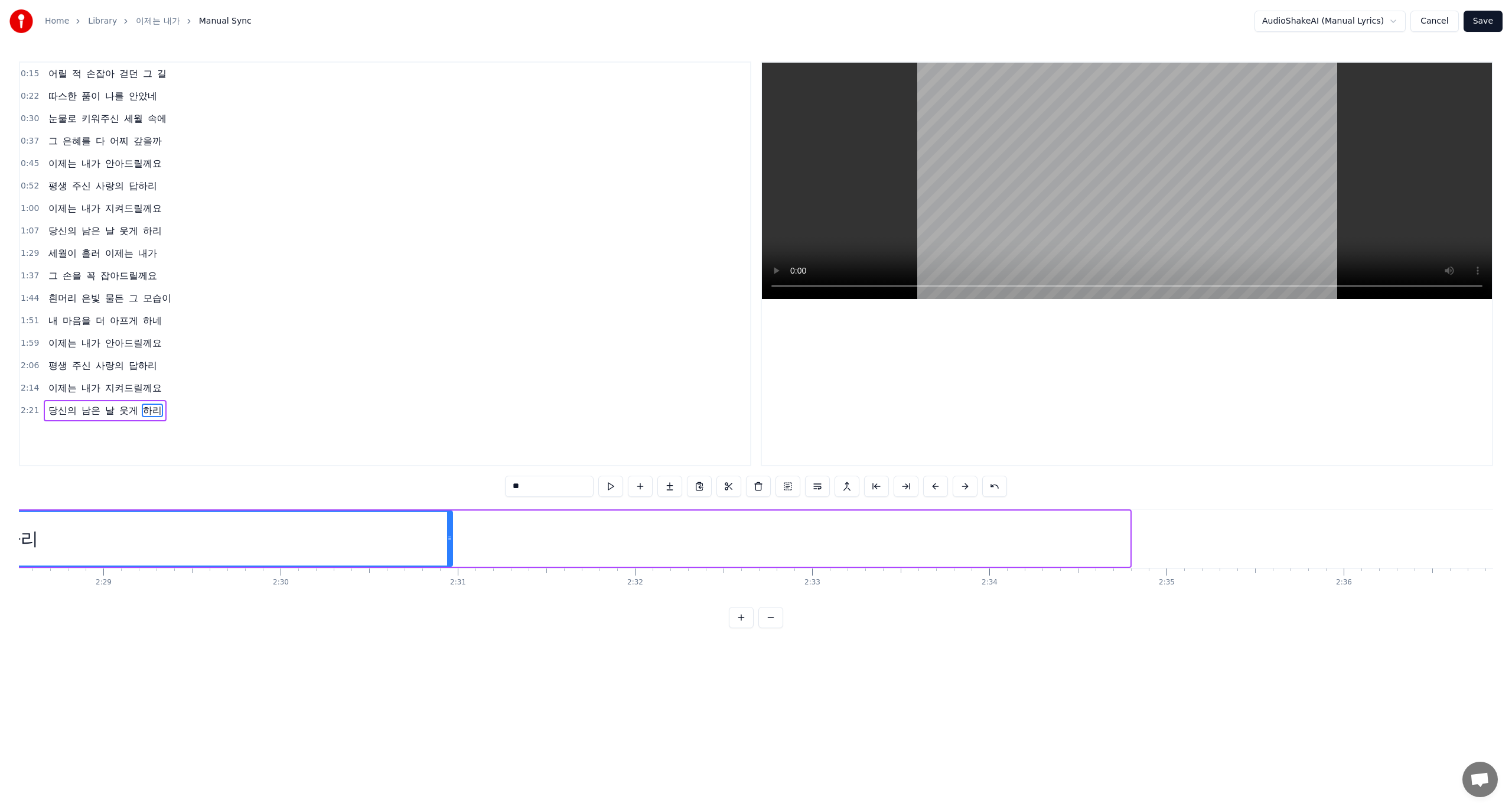
drag, startPoint x: 1127, startPoint y: 552, endPoint x: 517, endPoint y: 613, distance: 613.0
click at [429, 577] on div "어릴 적 손잡아 걷던 그 길 따스한 품이 나를 안았네 눈물로 키워주신 세월 속에 그 은혜를 다 어찌 갚을까 이제는 내가 안아드릴께요 평생 주신…" at bounding box center [756, 553] width 1474 height 89
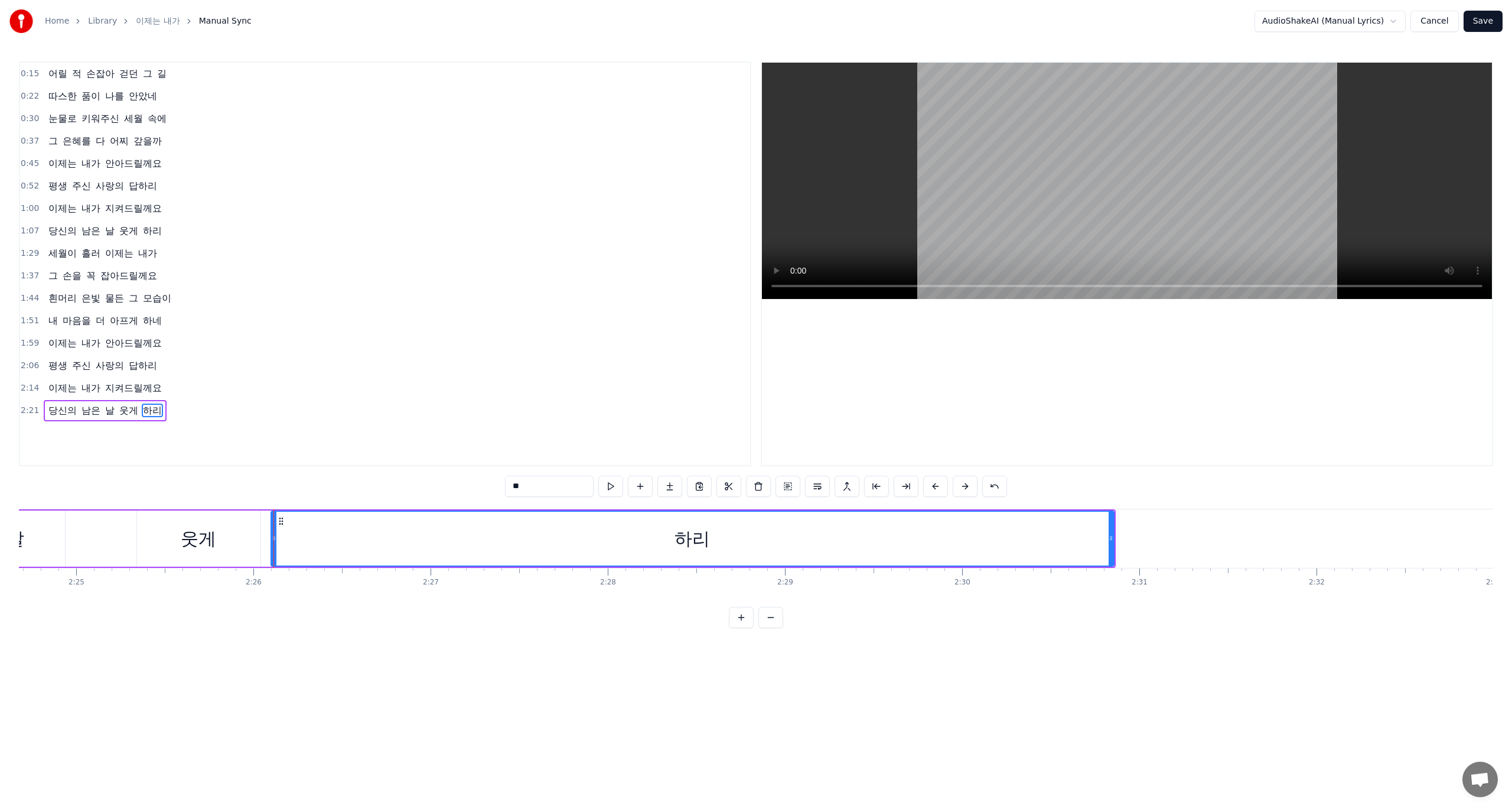
scroll to position [0, 25684]
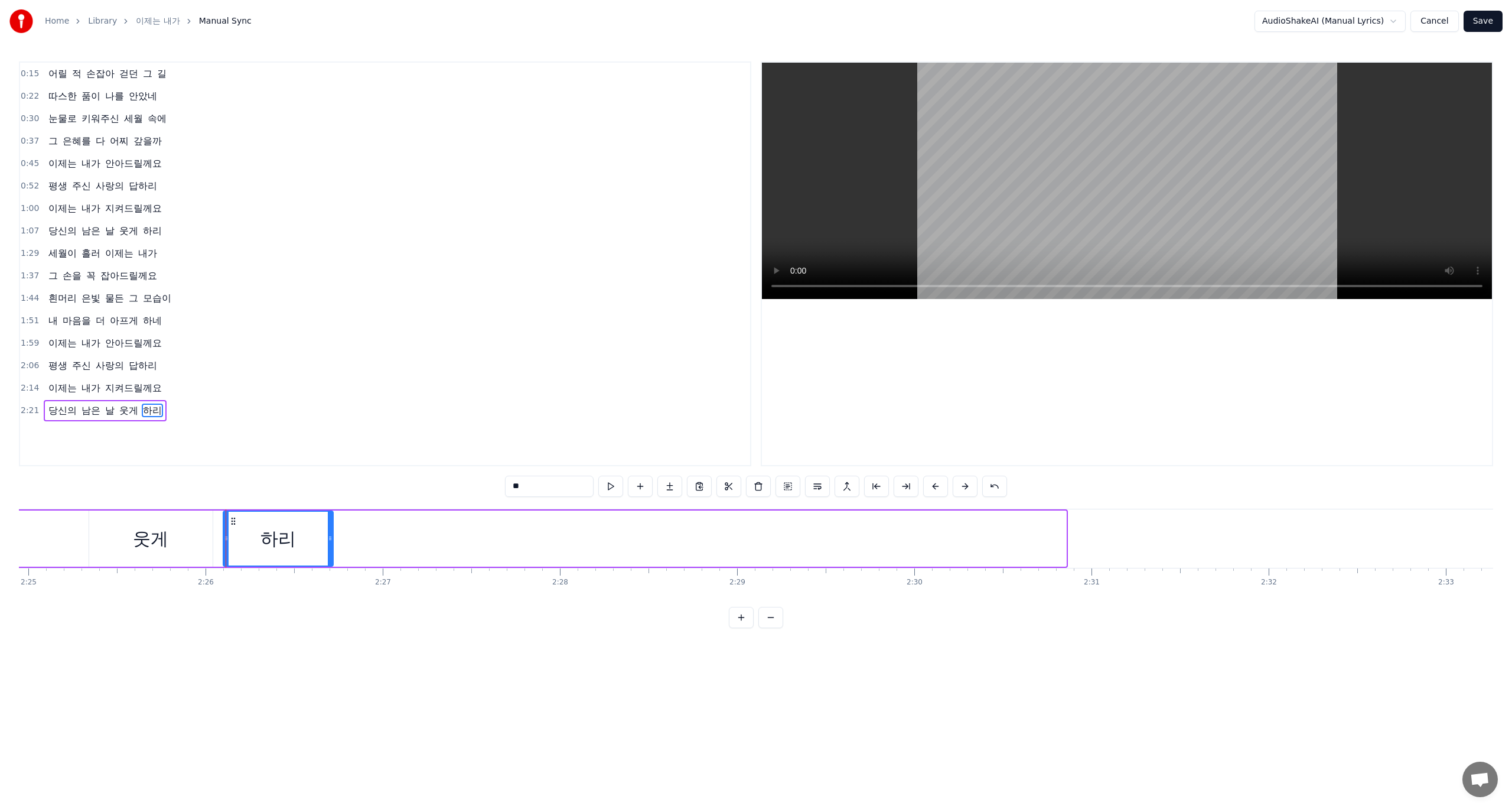
drag, startPoint x: 1062, startPoint y: 546, endPoint x: 329, endPoint y: 569, distance: 733.4
click at [329, 569] on div "어릴 적 손잡아 걷던 그 길 따스한 품이 나를 안았네 눈물로 키워주신 세월 속에 그 은혜를 다 어찌 갚을까 이제는 내가 안아드릴께요 평생 주신…" at bounding box center [756, 553] width 1474 height 89
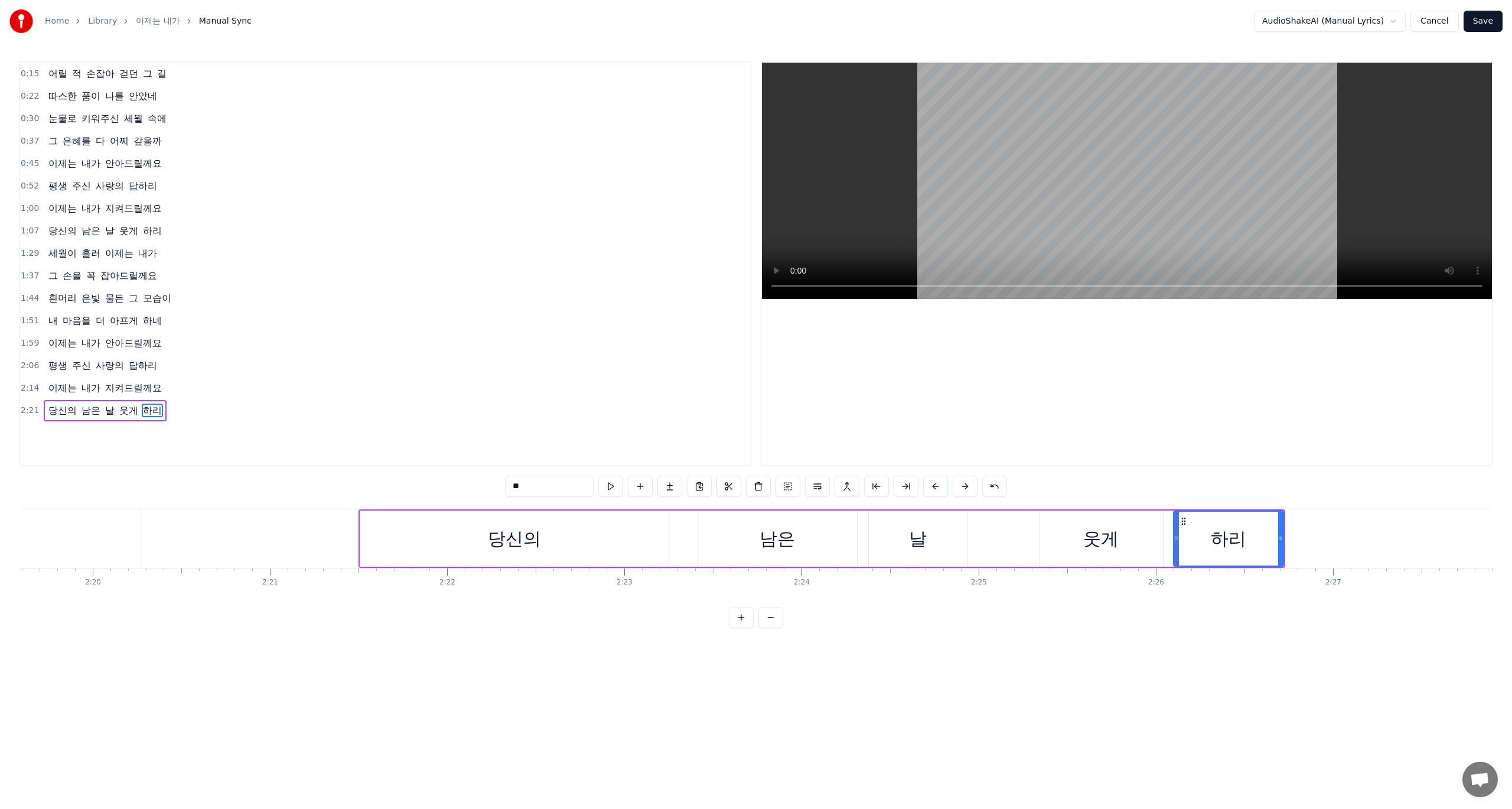
scroll to position [0, 24697]
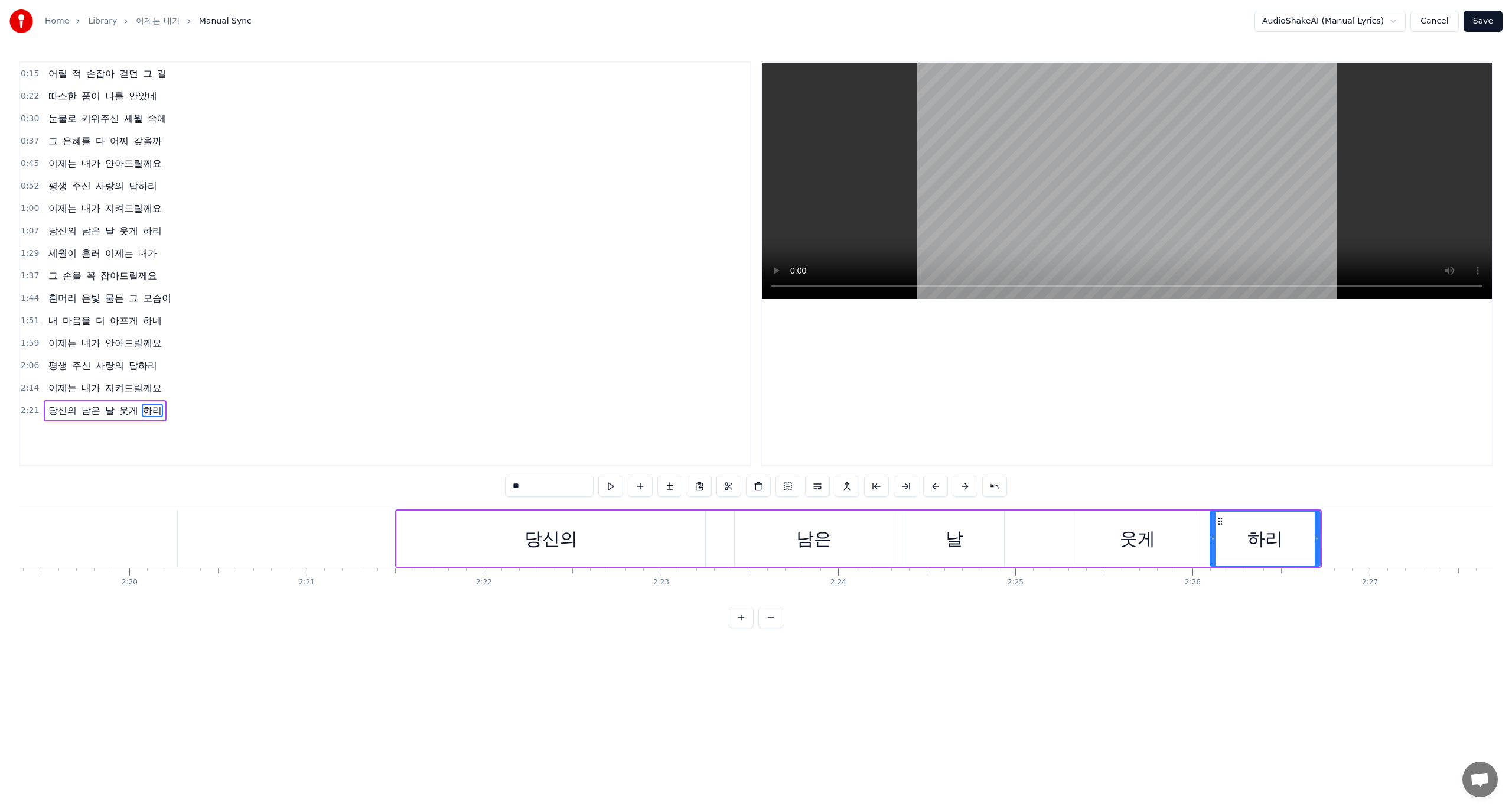
click at [310, 488] on div "0:15 어릴 적 손잡아 걷던 그 길 0:22 따스한 품이 나를 안았네 0:30 눈물로 키워주신 세월 속에 0:37 그 은혜를 다 어찌 갚을까…" at bounding box center [756, 344] width 1474 height 567
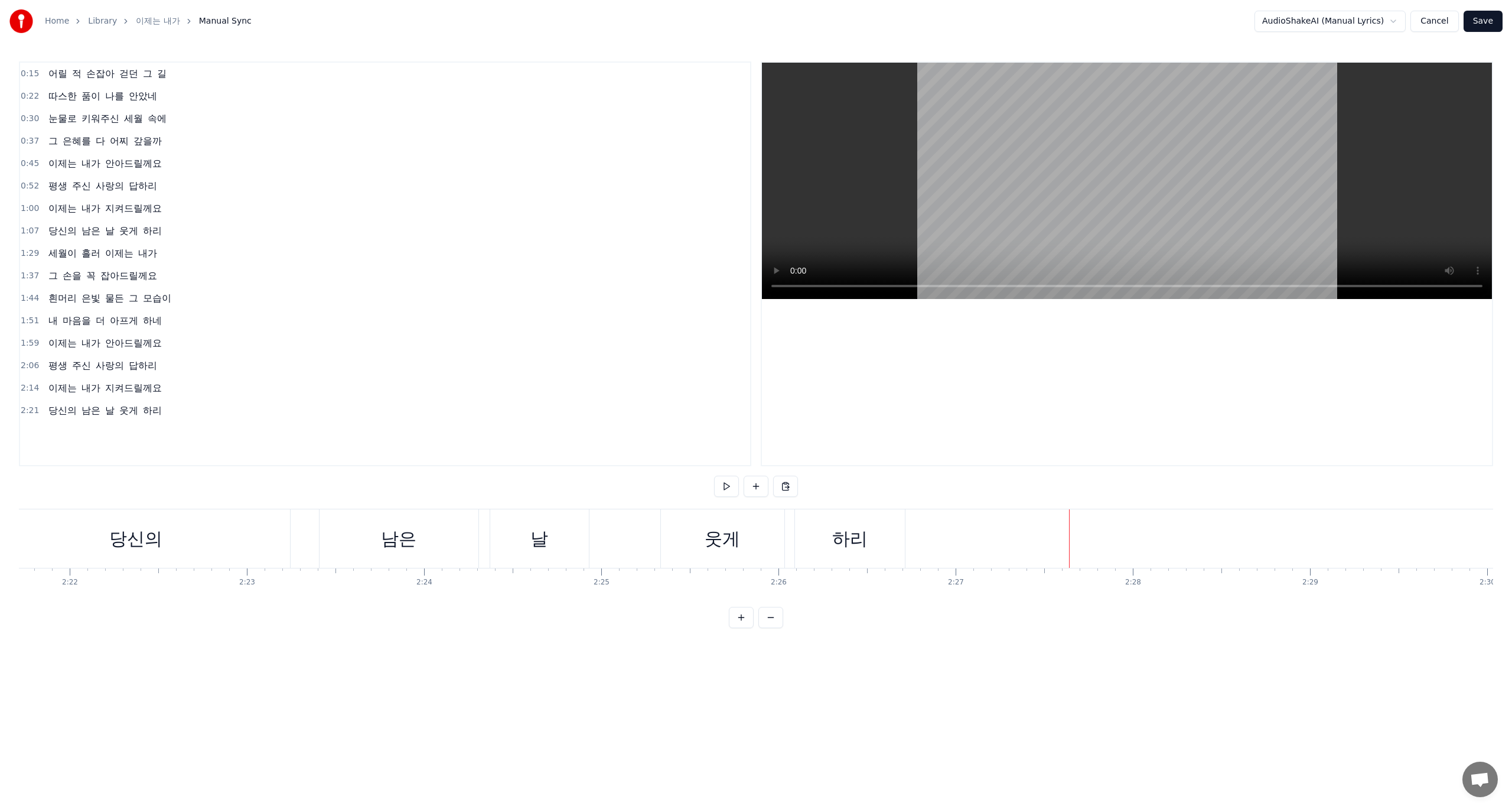
scroll to position [0, 25038]
click at [907, 542] on div "하리" at bounding box center [923, 538] width 36 height 27
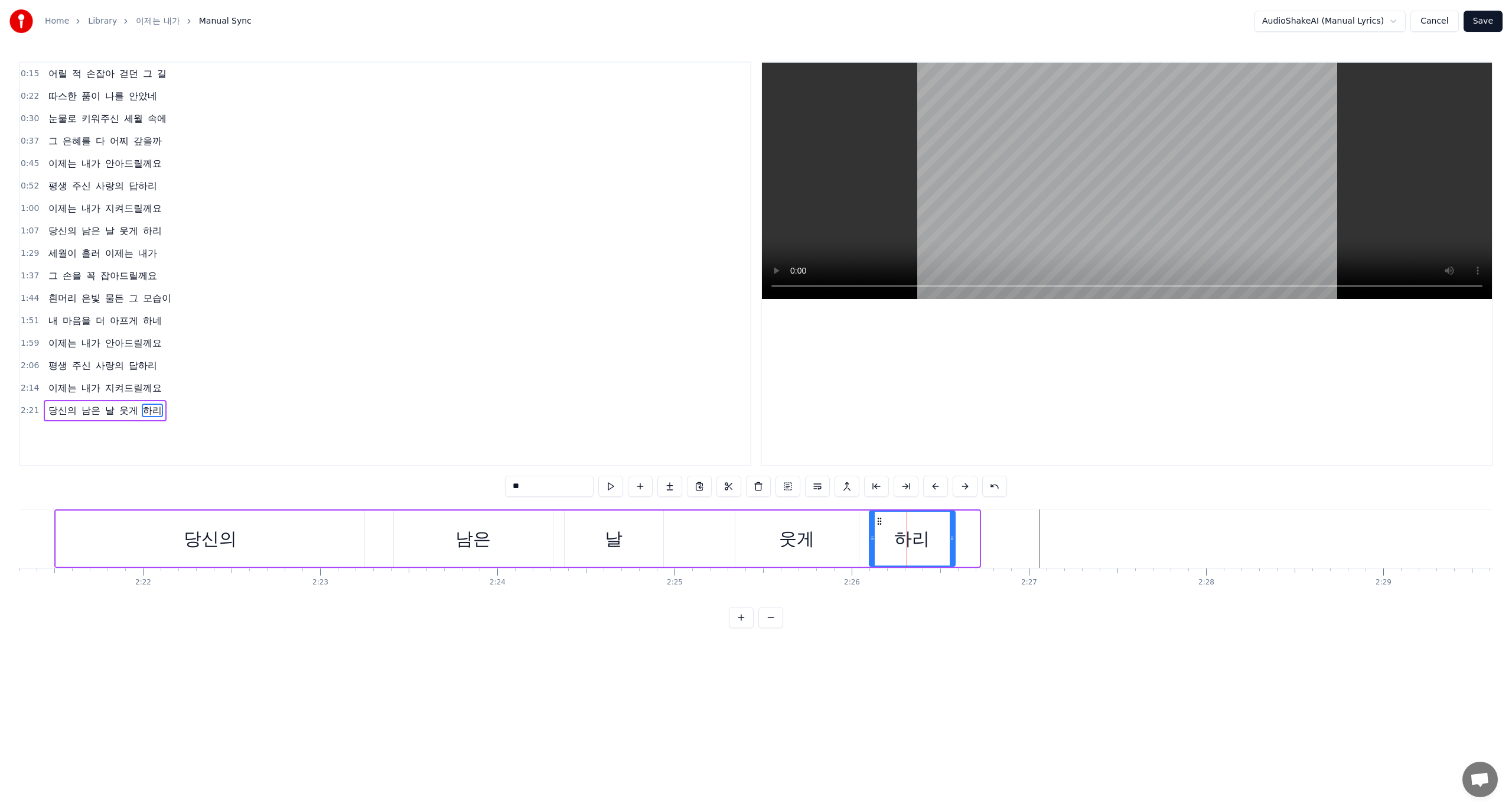
drag, startPoint x: 975, startPoint y: 539, endPoint x: 951, endPoint y: 544, distance: 24.5
click at [951, 544] on div at bounding box center [952, 538] width 4 height 54
click at [563, 647] on html "Home Library 이제는 내가 Manual Sync AudioShakeAI (Manual Lyrics) Cancel Save 0:15 어…" at bounding box center [756, 323] width 1512 height 647
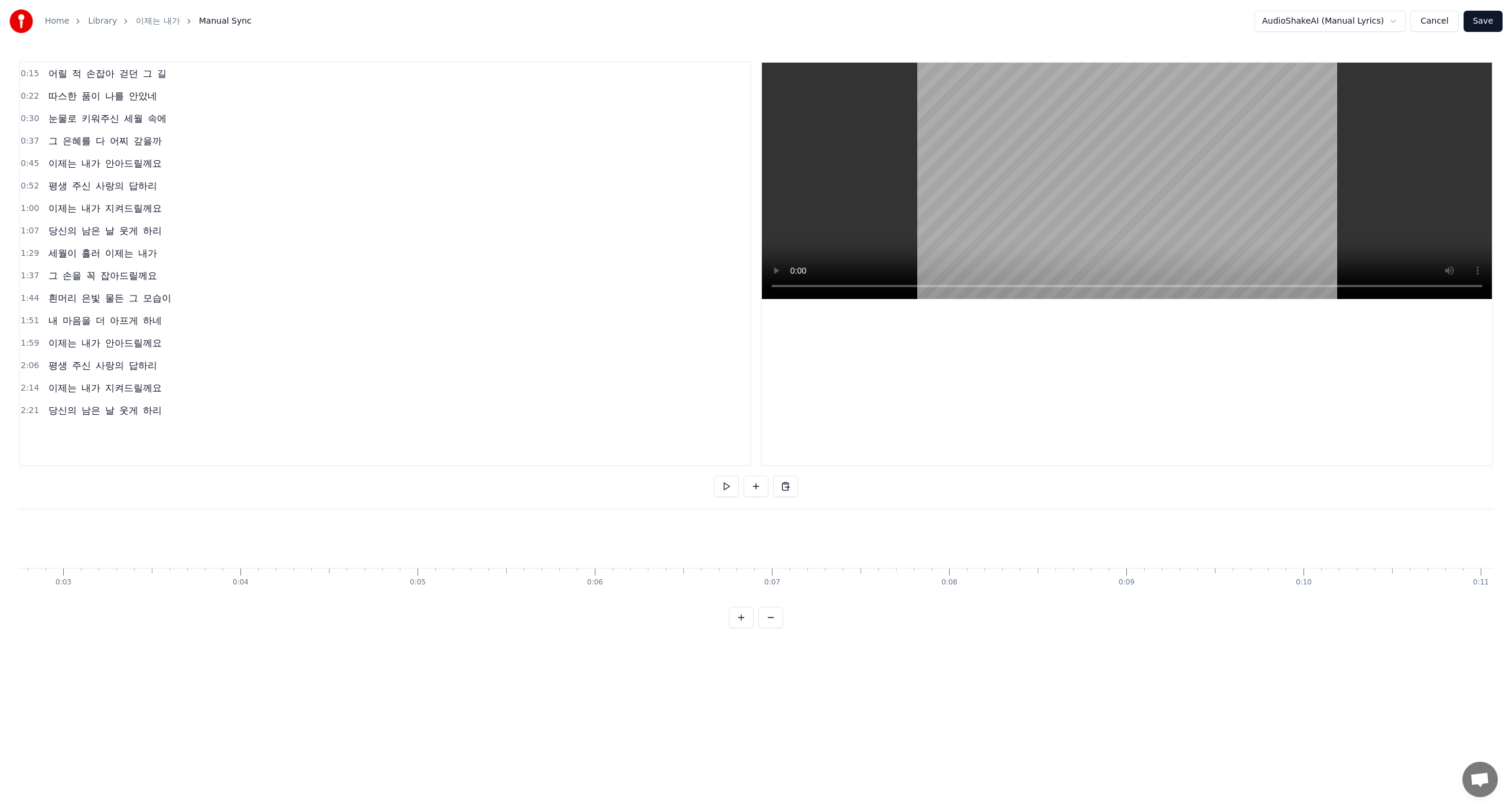
scroll to position [0, 0]
click at [332, 536] on div "어릴" at bounding box center [316, 538] width 36 height 27
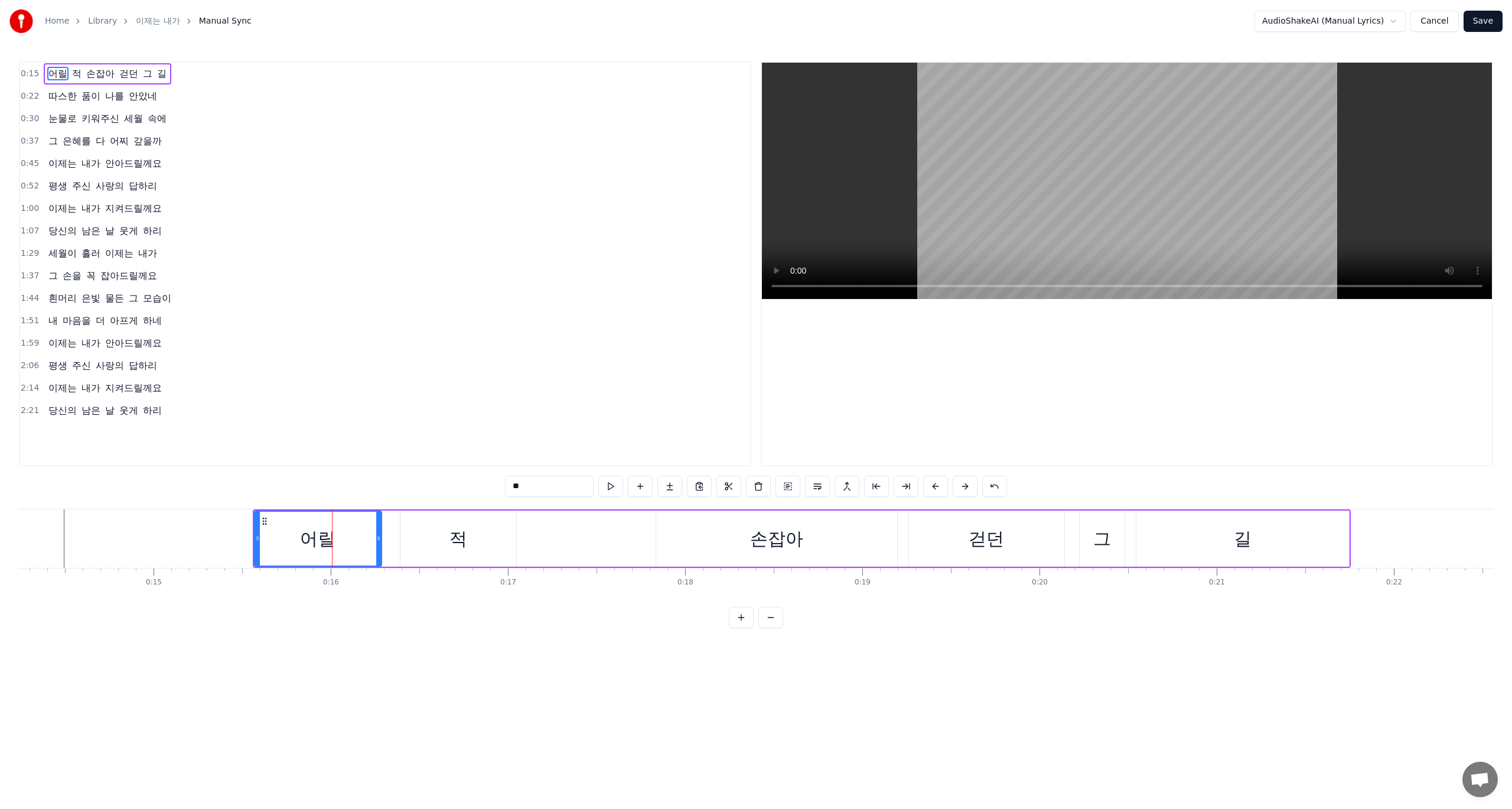
click at [380, 541] on icon at bounding box center [378, 538] width 4 height 9
drag, startPoint x: 380, startPoint y: 541, endPoint x: 420, endPoint y: 539, distance: 40.0
click at [420, 539] on icon at bounding box center [418, 538] width 4 height 9
click at [515, 539] on div "적" at bounding box center [459, 538] width 116 height 56
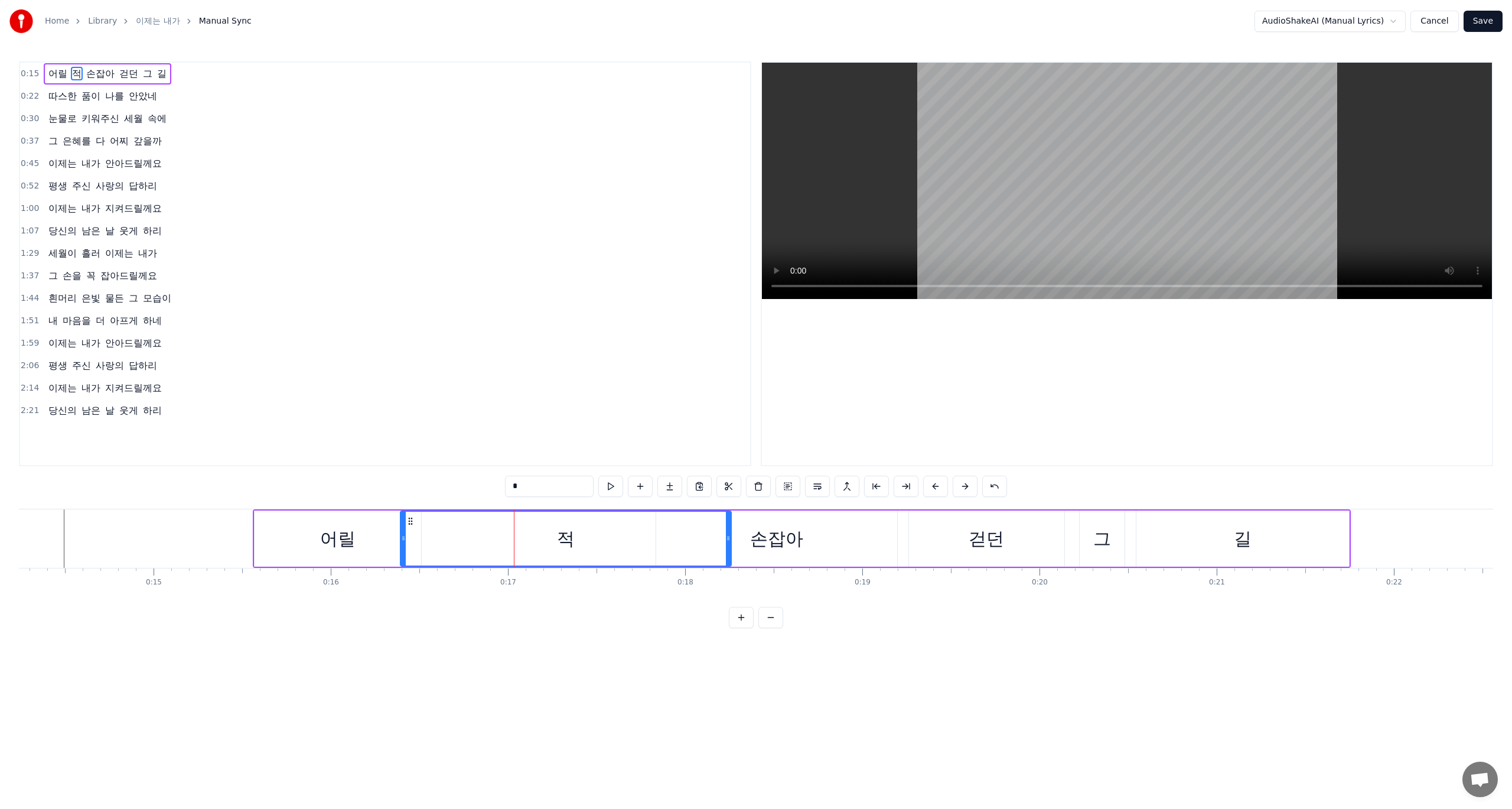
drag, startPoint x: 511, startPoint y: 535, endPoint x: 729, endPoint y: 533, distance: 218.0
click at [729, 533] on div at bounding box center [728, 538] width 4 height 54
click at [403, 541] on icon at bounding box center [403, 538] width 4 height 9
drag, startPoint x: 403, startPoint y: 541, endPoint x: 521, endPoint y: 541, distance: 118.0
click at [521, 541] on icon at bounding box center [521, 538] width 4 height 9
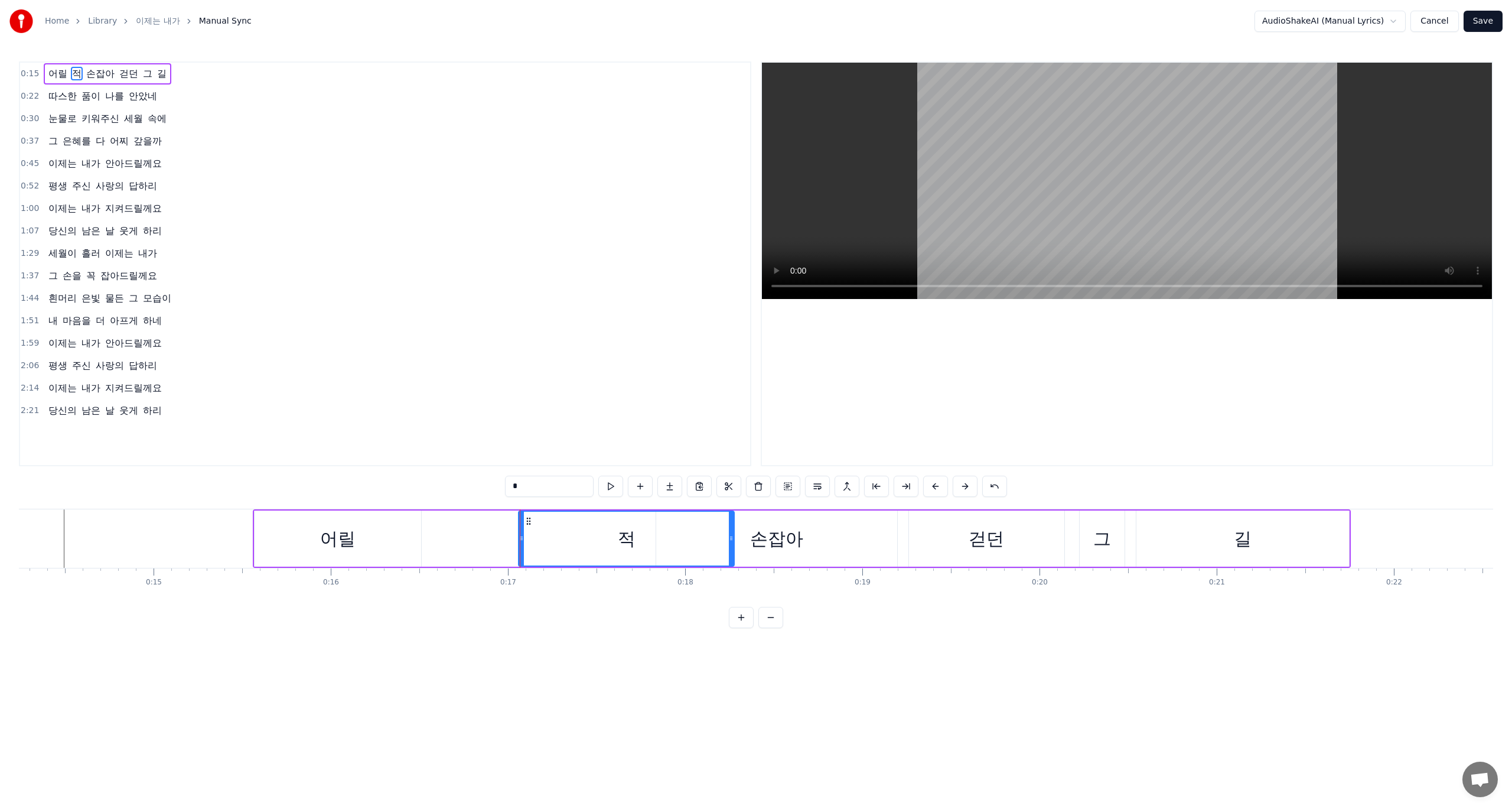
click at [256, 541] on div "어릴" at bounding box center [337, 538] width 167 height 56
type input "**"
drag, startPoint x: 256, startPoint y: 541, endPoint x: 303, endPoint y: 541, distance: 47.0
click at [303, 541] on icon at bounding box center [304, 538] width 4 height 9
drag, startPoint x: 303, startPoint y: 535, endPoint x: 241, endPoint y: 539, distance: 62.1
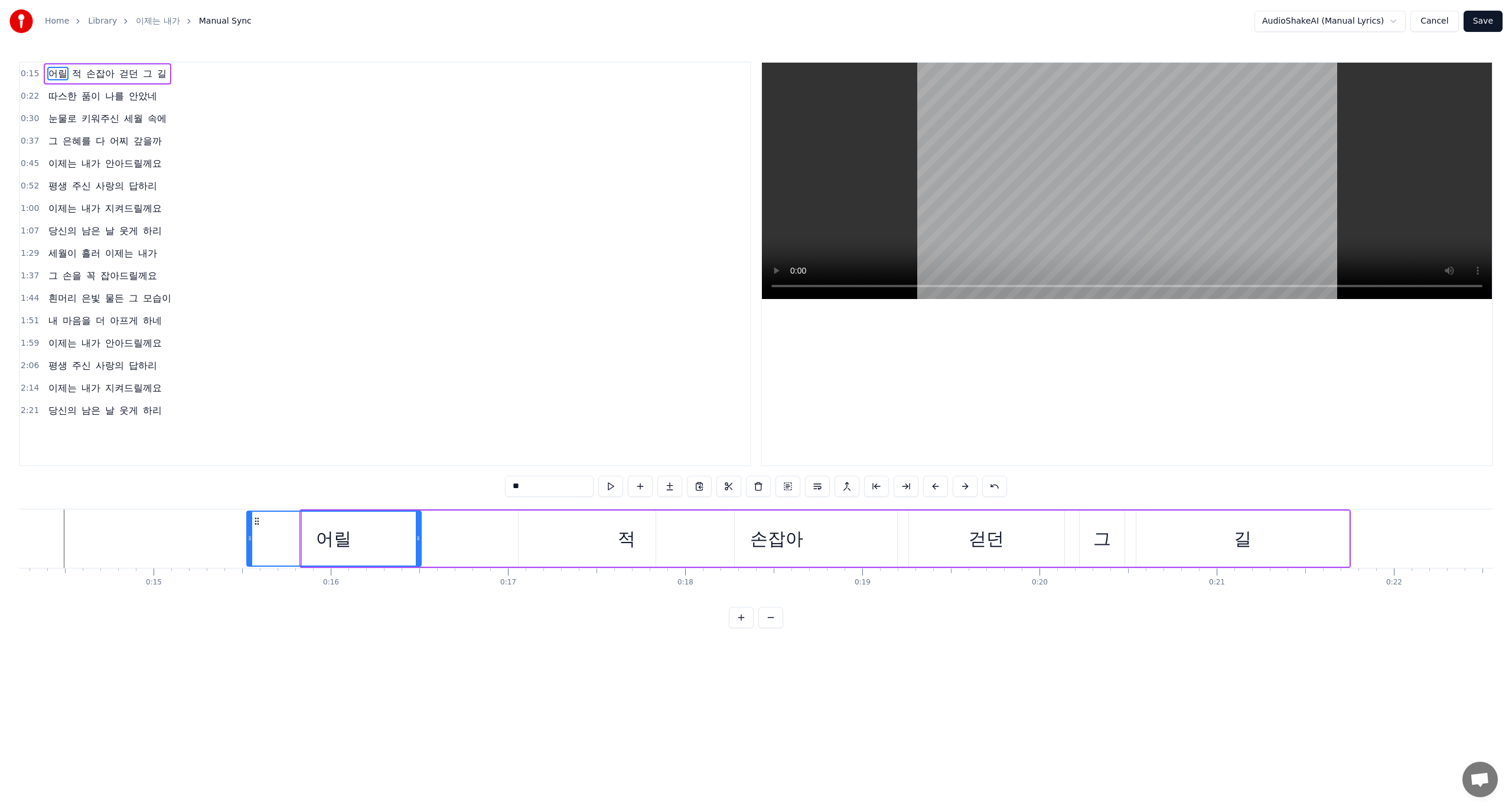
click at [247, 539] on icon at bounding box center [249, 538] width 4 height 9
click at [153, 497] on div "0:15 어릴 적 손잡아 걷던 그 길 0:22 따스한 품이 나를 안았네 0:30 눈물로 키워주신 세월 속에 0:37 그 은혜를 다 어찌 갚을까…" at bounding box center [756, 344] width 1474 height 567
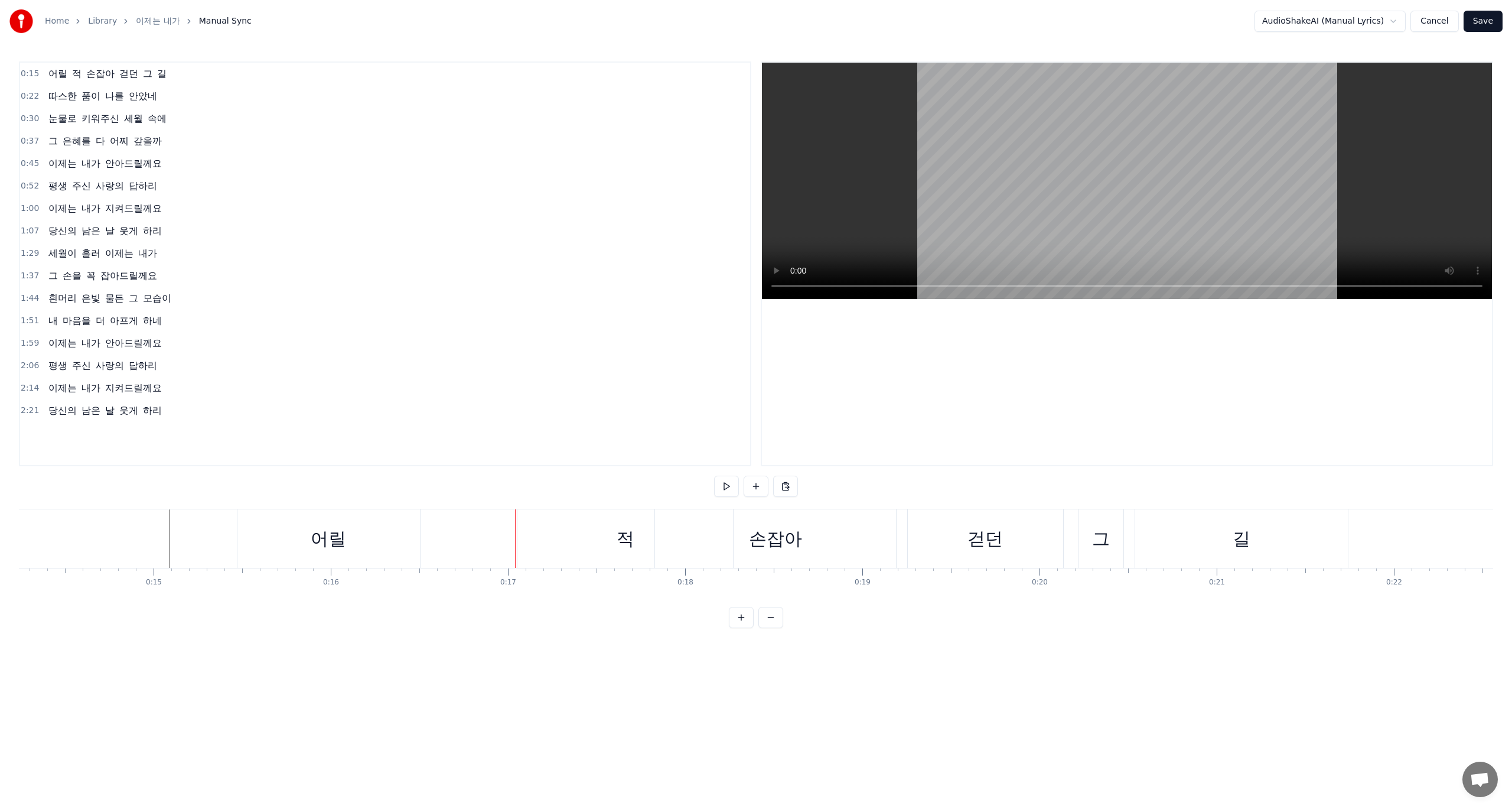
click at [380, 546] on div "어릴" at bounding box center [328, 538] width 183 height 58
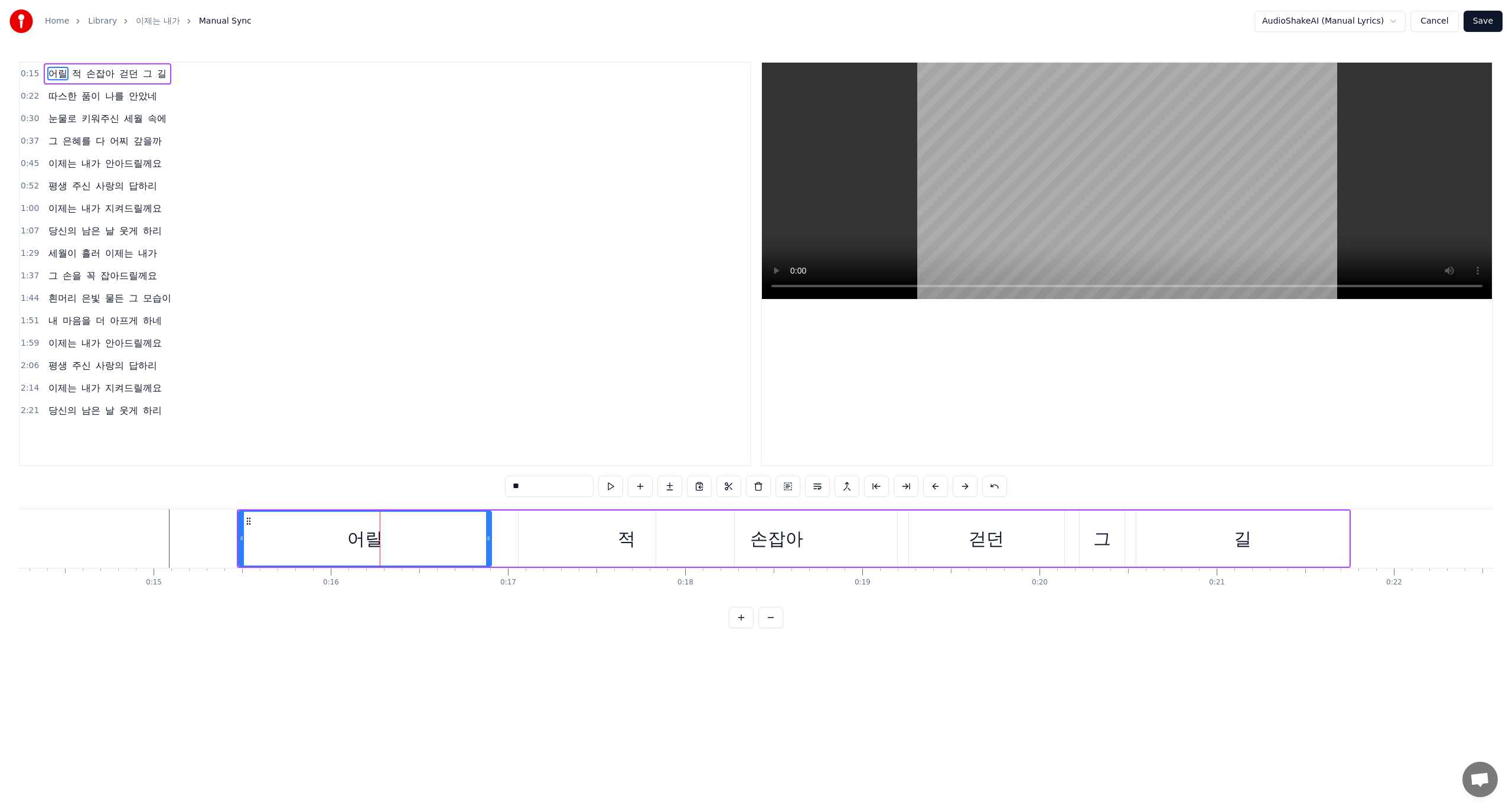
drag, startPoint x: 417, startPoint y: 538, endPoint x: 499, endPoint y: 540, distance: 82.0
click at [491, 540] on icon at bounding box center [488, 538] width 4 height 9
click at [272, 540] on div "어릴" at bounding box center [371, 538] width 263 height 54
click at [241, 490] on div "0:15 어릴 적 손잡아 걷던 그 길 0:22 따스한 품이 나를 안았네 0:30 눈물로 키워주신 세월 속에 0:37 그 은혜를 다 어찌 갚을까…" at bounding box center [756, 344] width 1474 height 567
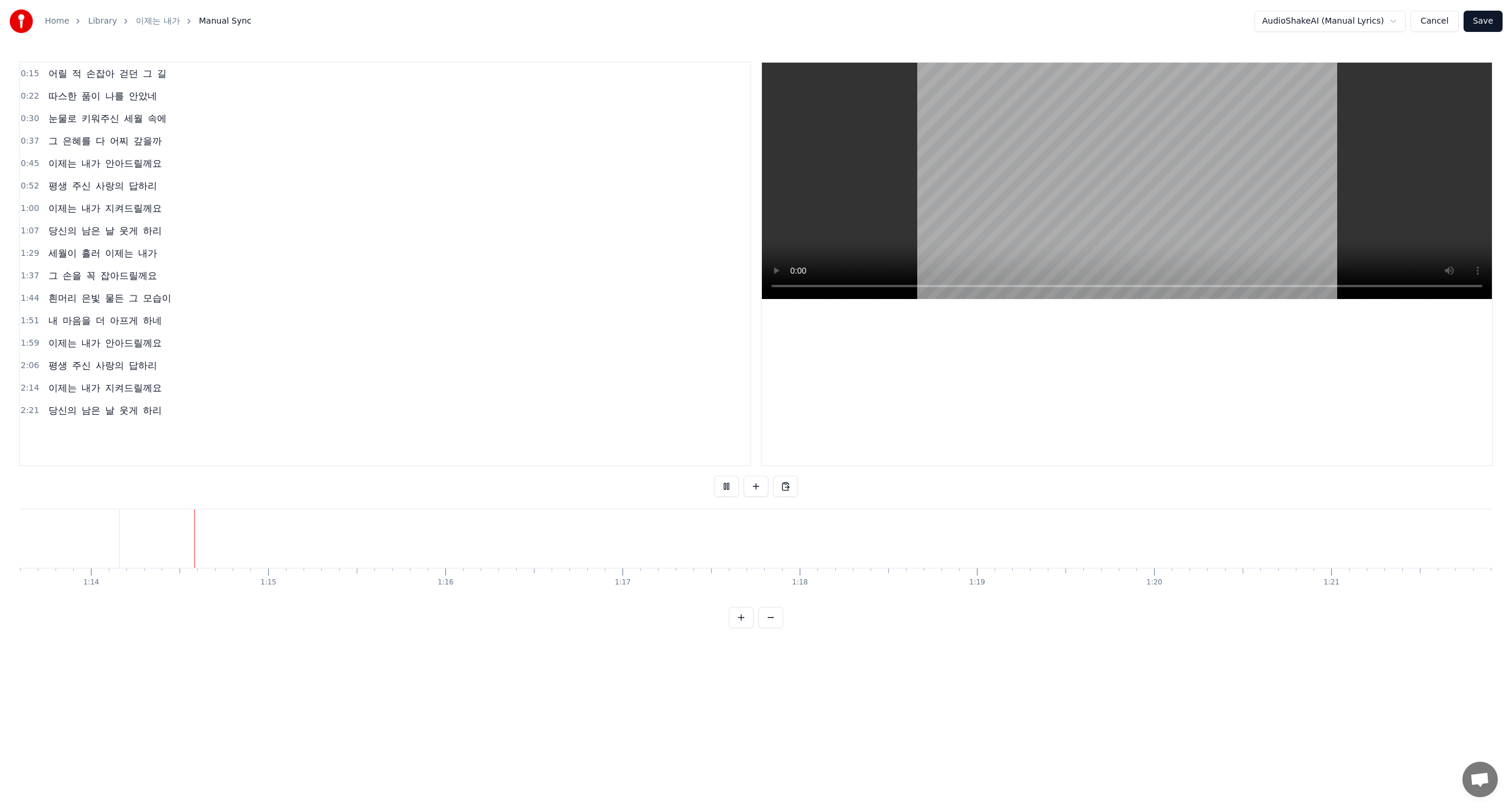
scroll to position [0, 13051]
click at [1481, 23] on button "Save" at bounding box center [1483, 21] width 39 height 21
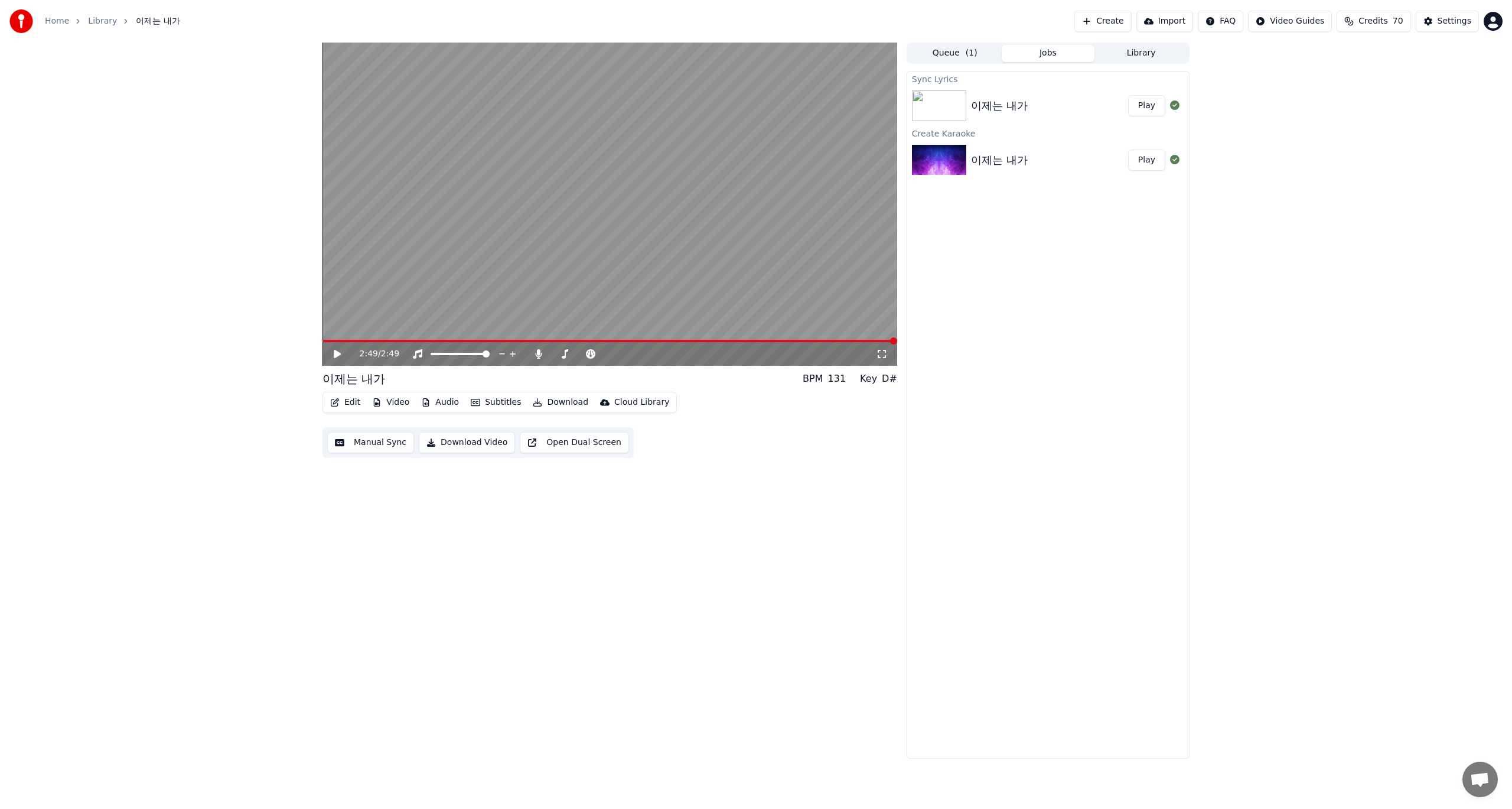
click at [463, 445] on button "Download Video" at bounding box center [467, 442] width 96 height 21
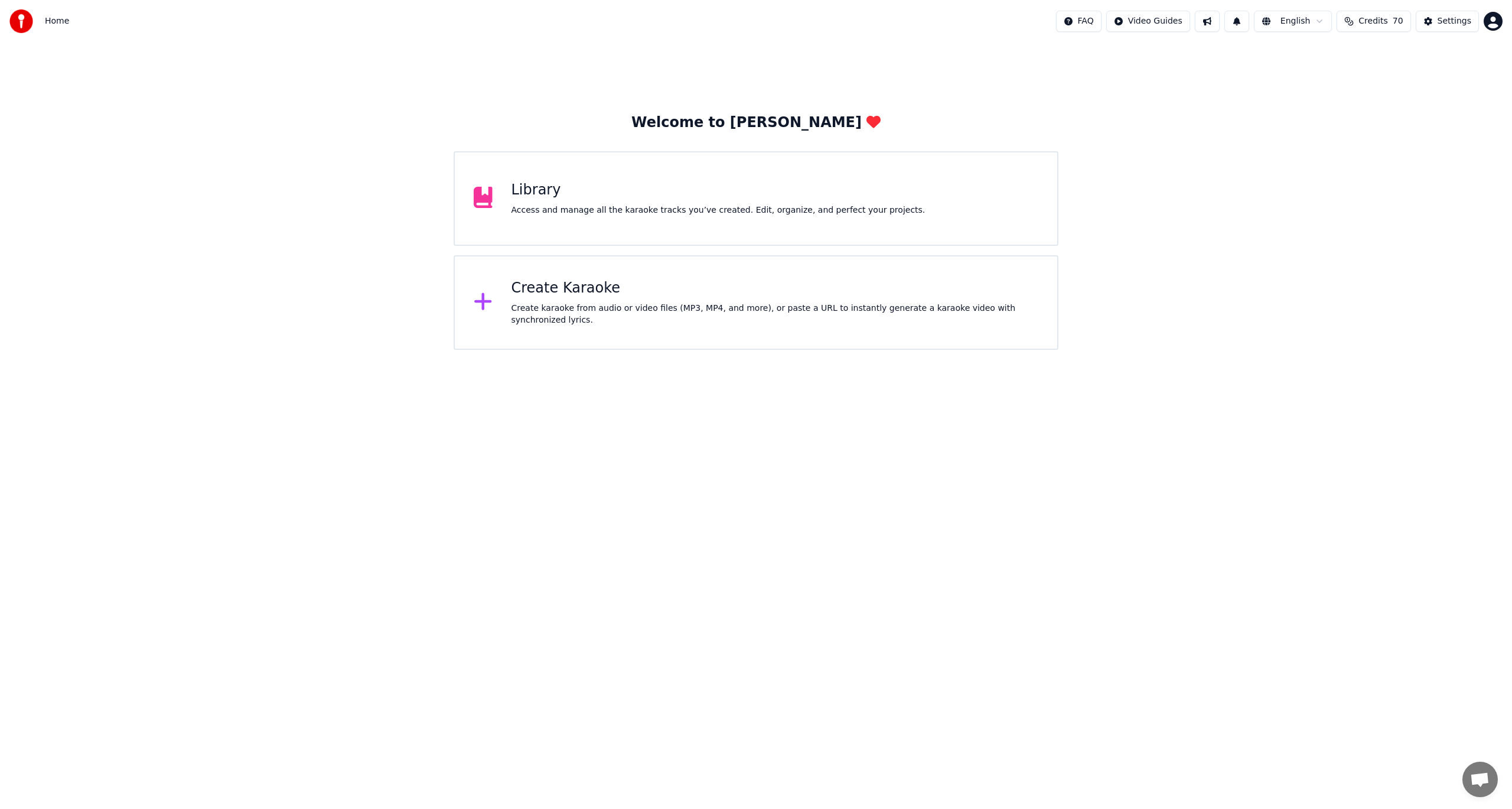
click at [571, 209] on div "Access and manage all the karaoke tracks you’ve created. Edit, organize, and pe…" at bounding box center [718, 210] width 414 height 12
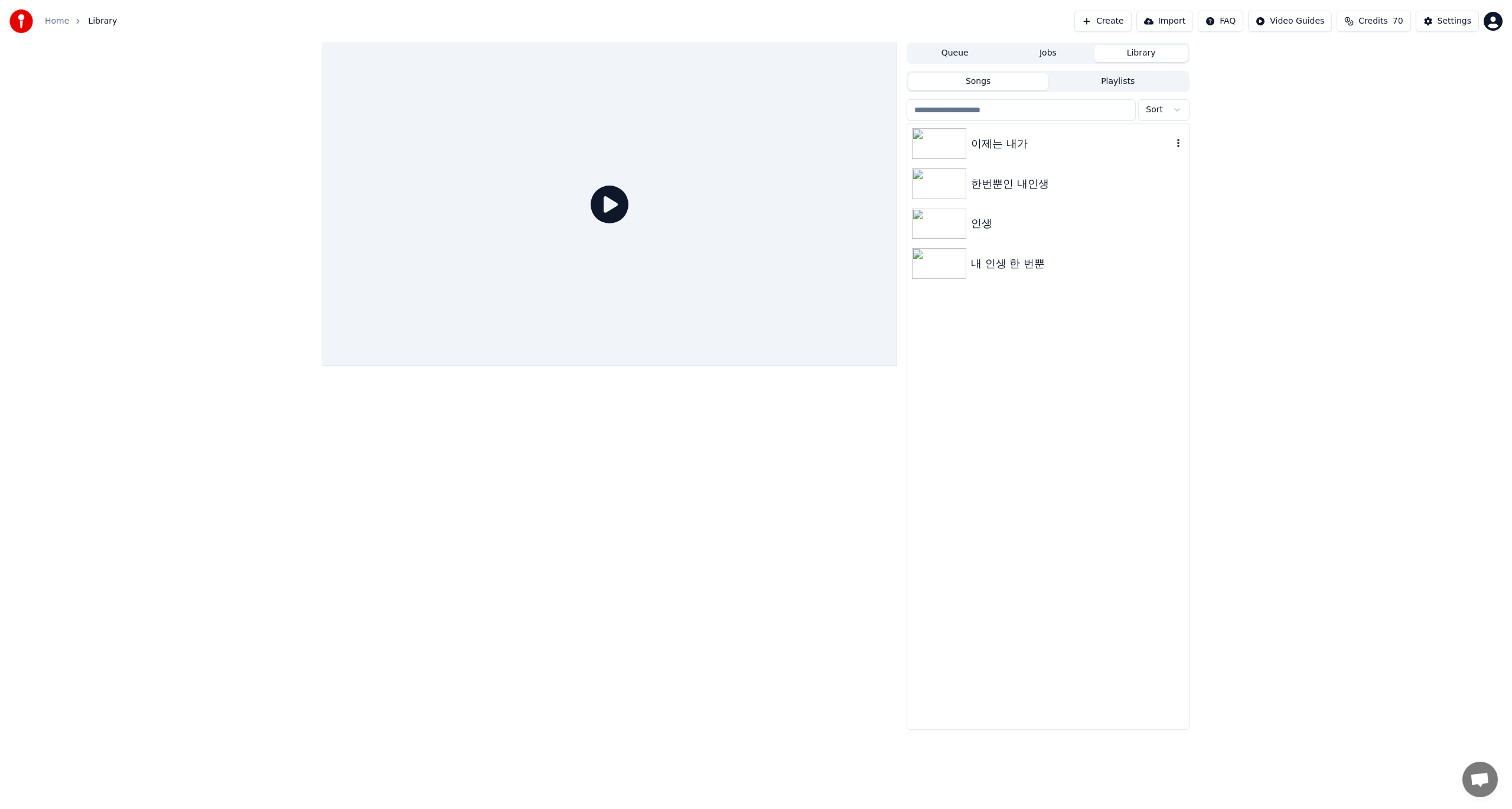
click at [946, 149] on img at bounding box center [939, 143] width 55 height 31
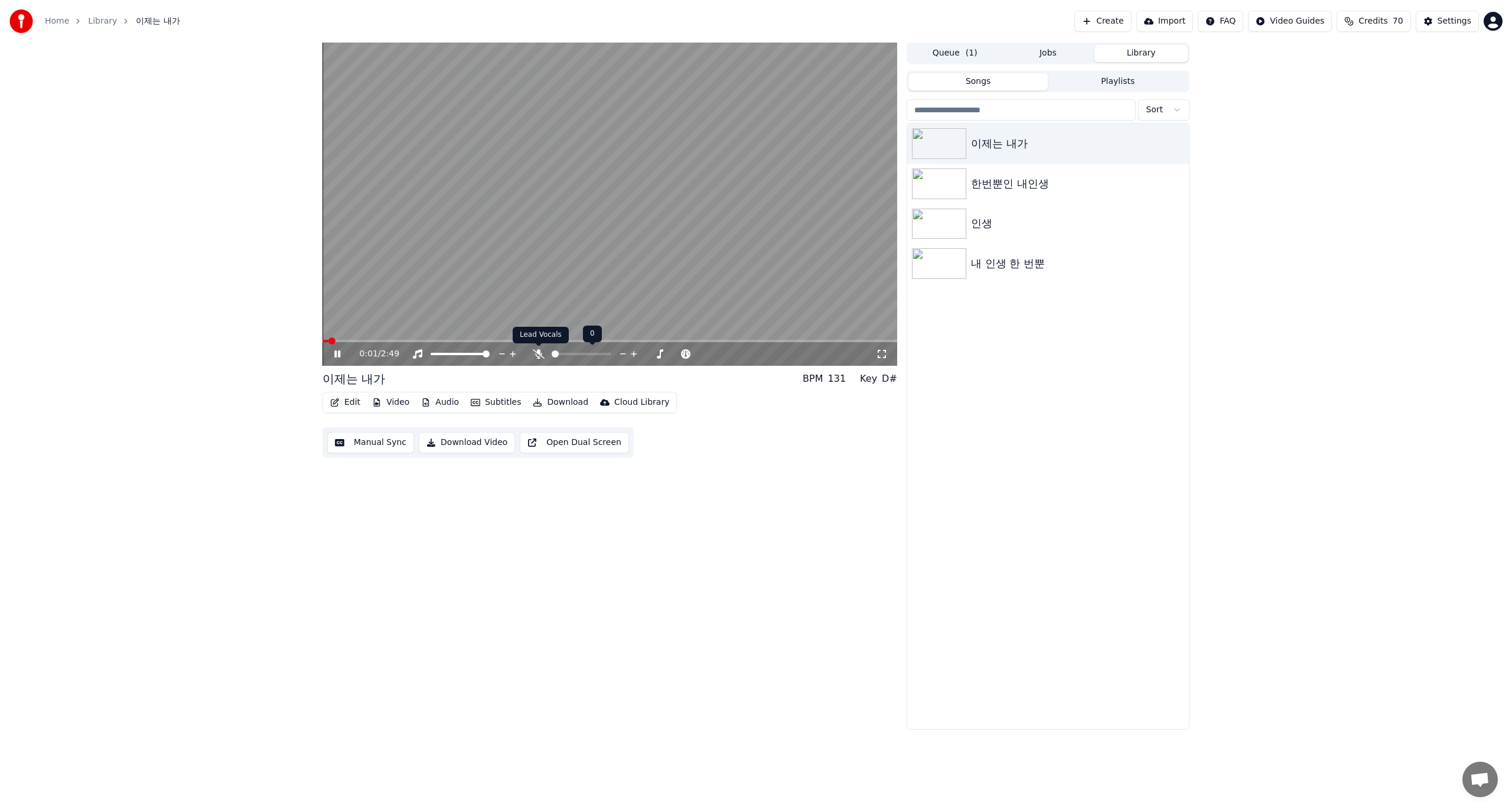
click at [539, 352] on icon at bounding box center [539, 354] width 12 height 9
click at [341, 401] on button "Edit" at bounding box center [345, 402] width 39 height 17
click at [355, 508] on div "Manual Sync" at bounding box center [376, 509] width 52 height 12
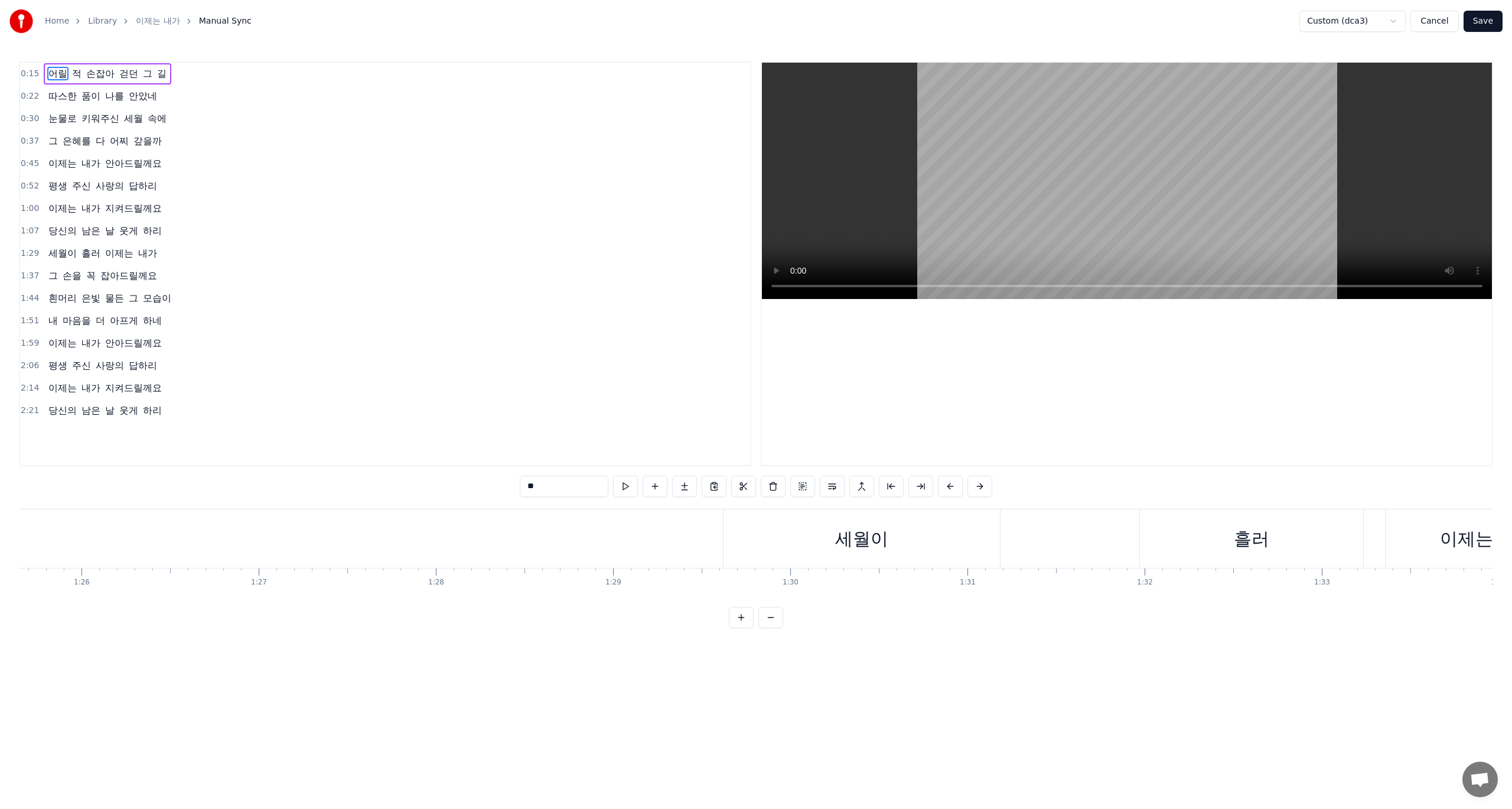
scroll to position [0, 15116]
click at [940, 548] on div "세월이" at bounding box center [921, 538] width 53 height 27
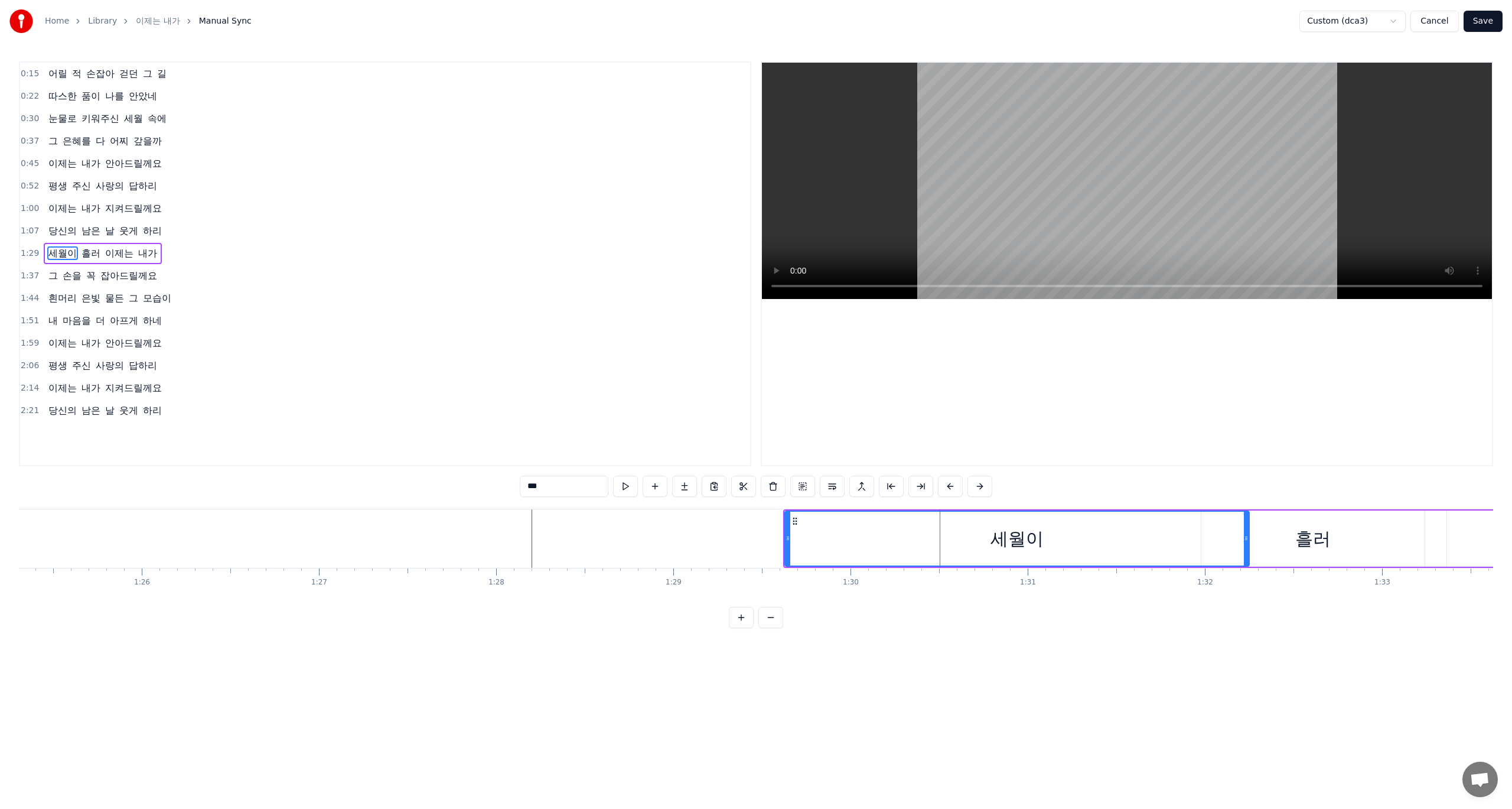
drag, startPoint x: 1059, startPoint y: 539, endPoint x: 1247, endPoint y: 549, distance: 188.3
click at [1247, 549] on div at bounding box center [1246, 538] width 4 height 54
click at [788, 541] on div "세월이" at bounding box center [1017, 538] width 465 height 56
drag, startPoint x: 788, startPoint y: 541, endPoint x: 924, endPoint y: 551, distance: 136.4
click at [924, 551] on div at bounding box center [924, 538] width 4 height 54
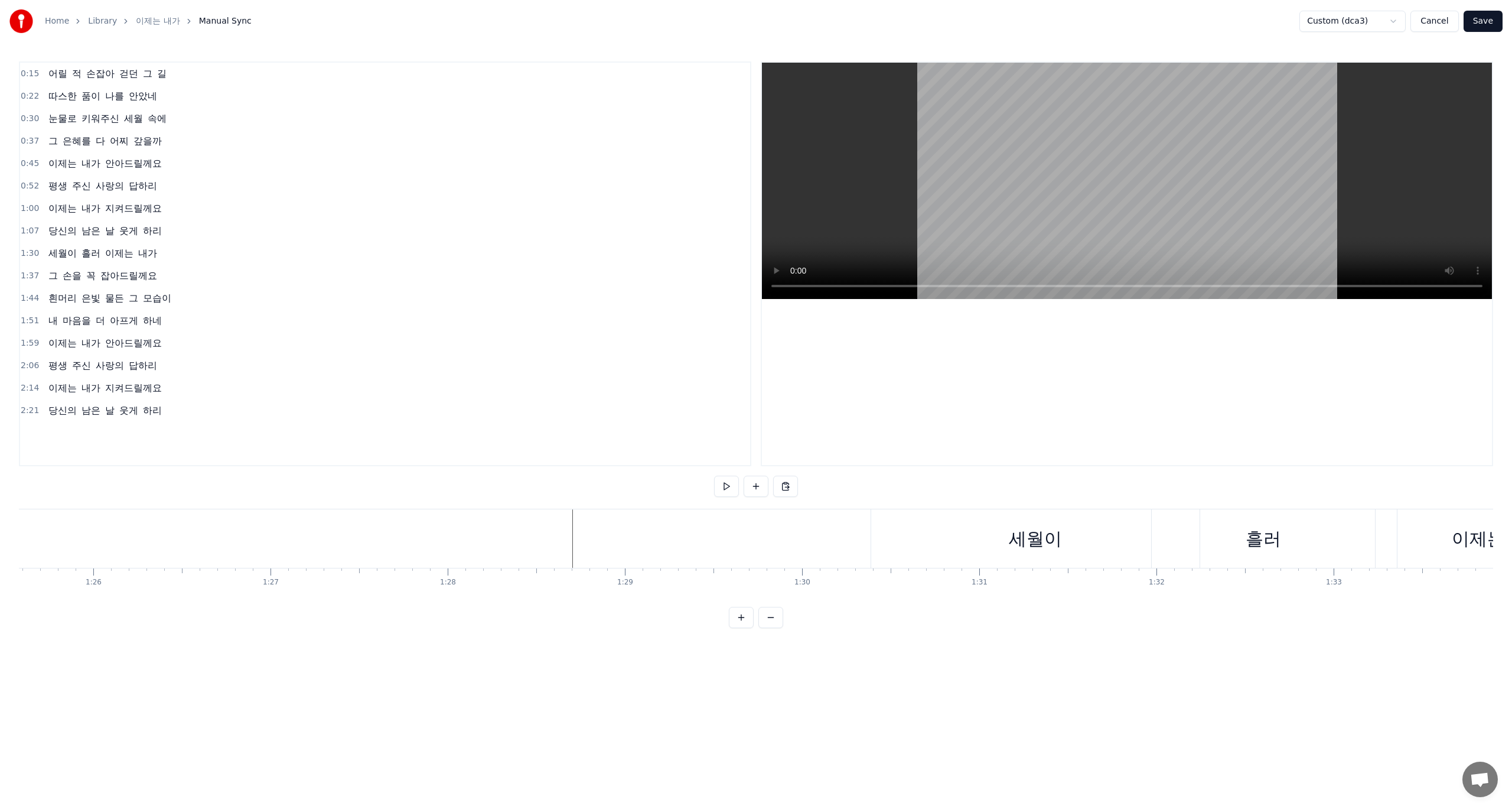
scroll to position [0, 15201]
click at [1023, 540] on div "세월이" at bounding box center [999, 538] width 53 height 27
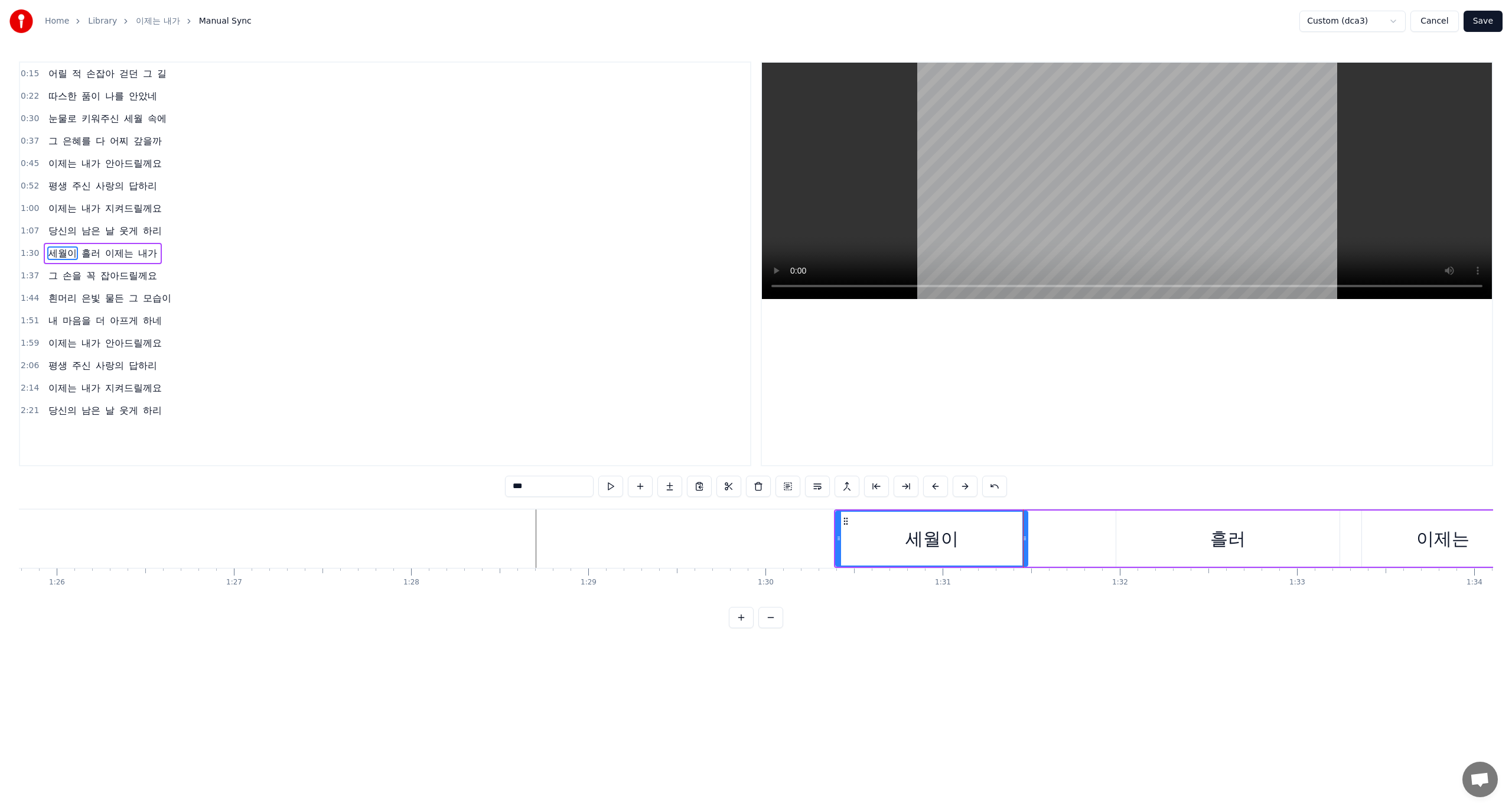
drag, startPoint x: 1163, startPoint y: 541, endPoint x: 1027, endPoint y: 547, distance: 136.1
click at [1027, 547] on div at bounding box center [1025, 538] width 4 height 54
drag, startPoint x: 833, startPoint y: 544, endPoint x: 787, endPoint y: 552, distance: 46.7
click at [787, 552] on div at bounding box center [788, 538] width 4 height 54
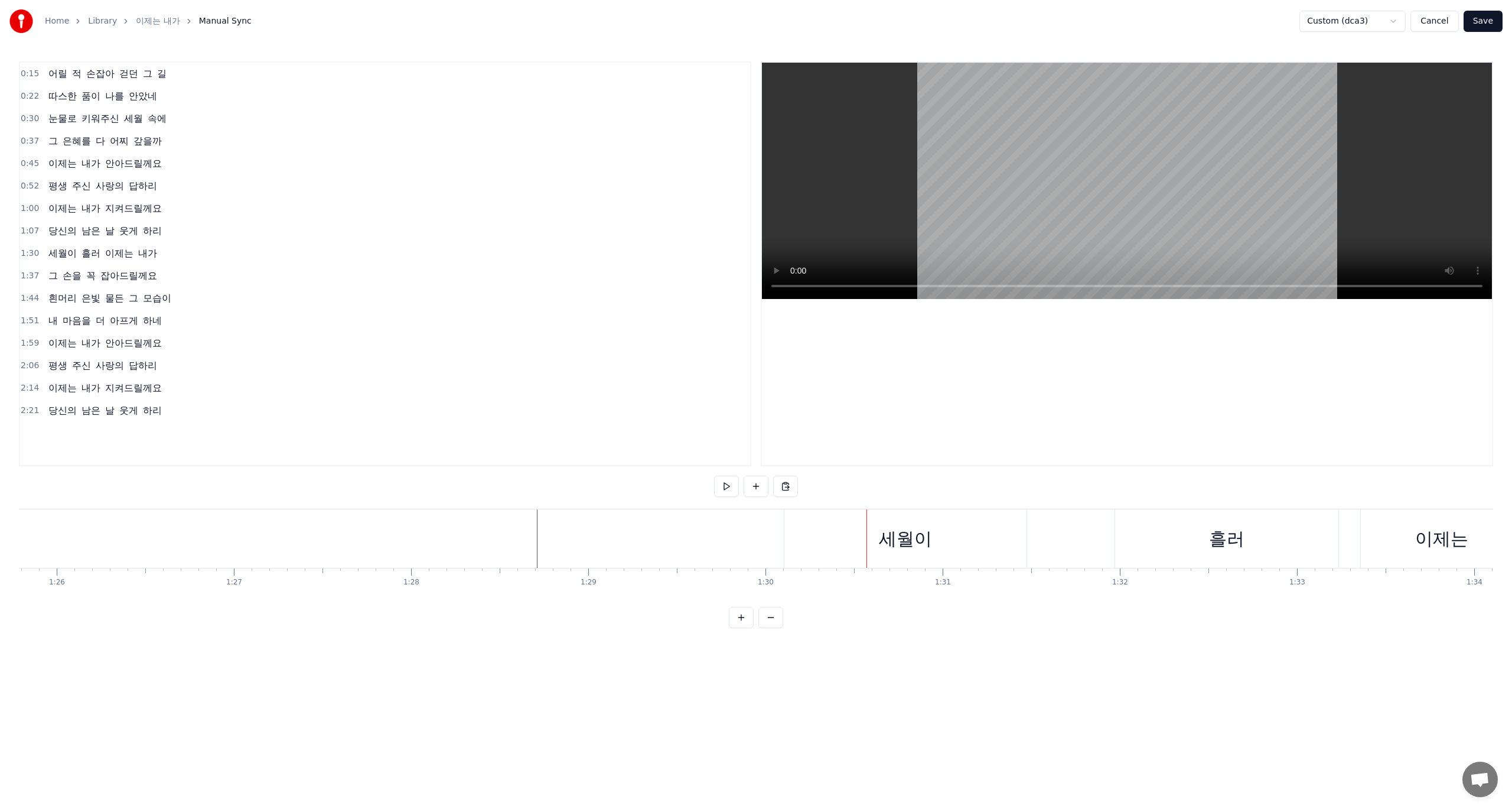
click at [876, 536] on div "세월이" at bounding box center [905, 538] width 242 height 58
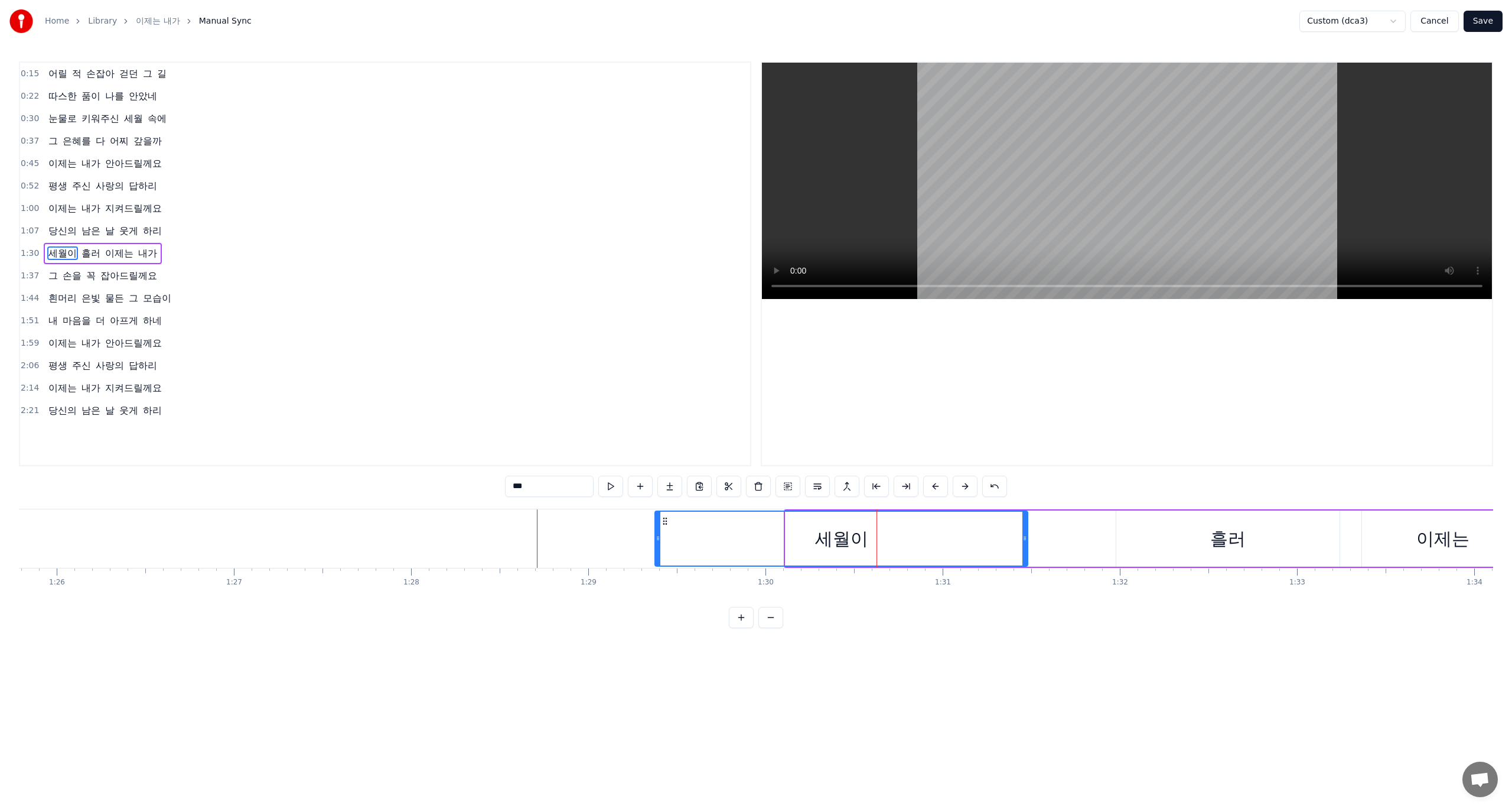
drag, startPoint x: 786, startPoint y: 543, endPoint x: 649, endPoint y: 554, distance: 137.4
click at [655, 554] on div at bounding box center [657, 538] width 4 height 54
drag, startPoint x: 1025, startPoint y: 547, endPoint x: 894, endPoint y: 565, distance: 132.2
click at [894, 565] on div at bounding box center [894, 538] width 4 height 54
drag, startPoint x: 893, startPoint y: 538, endPoint x: 1036, endPoint y: 542, distance: 143.1
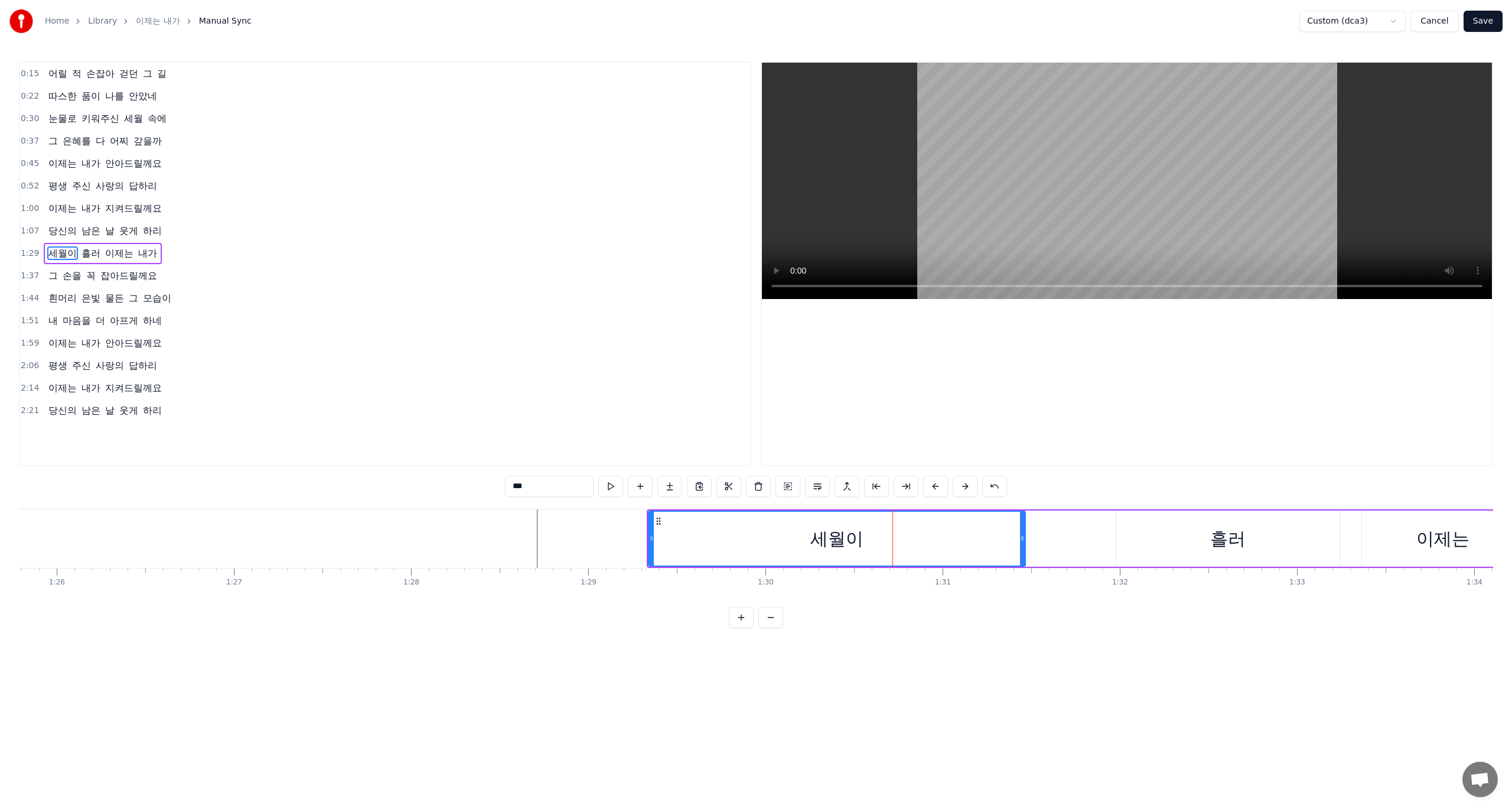
click at [1025, 542] on icon at bounding box center [1023, 538] width 4 height 9
drag, startPoint x: 649, startPoint y: 539, endPoint x: 663, endPoint y: 543, distance: 14.6
click at [663, 543] on div "세월이" at bounding box center [844, 538] width 391 height 56
drag, startPoint x: 1037, startPoint y: 540, endPoint x: 1134, endPoint y: 542, distance: 97.0
click at [1130, 542] on icon at bounding box center [1127, 538] width 4 height 9
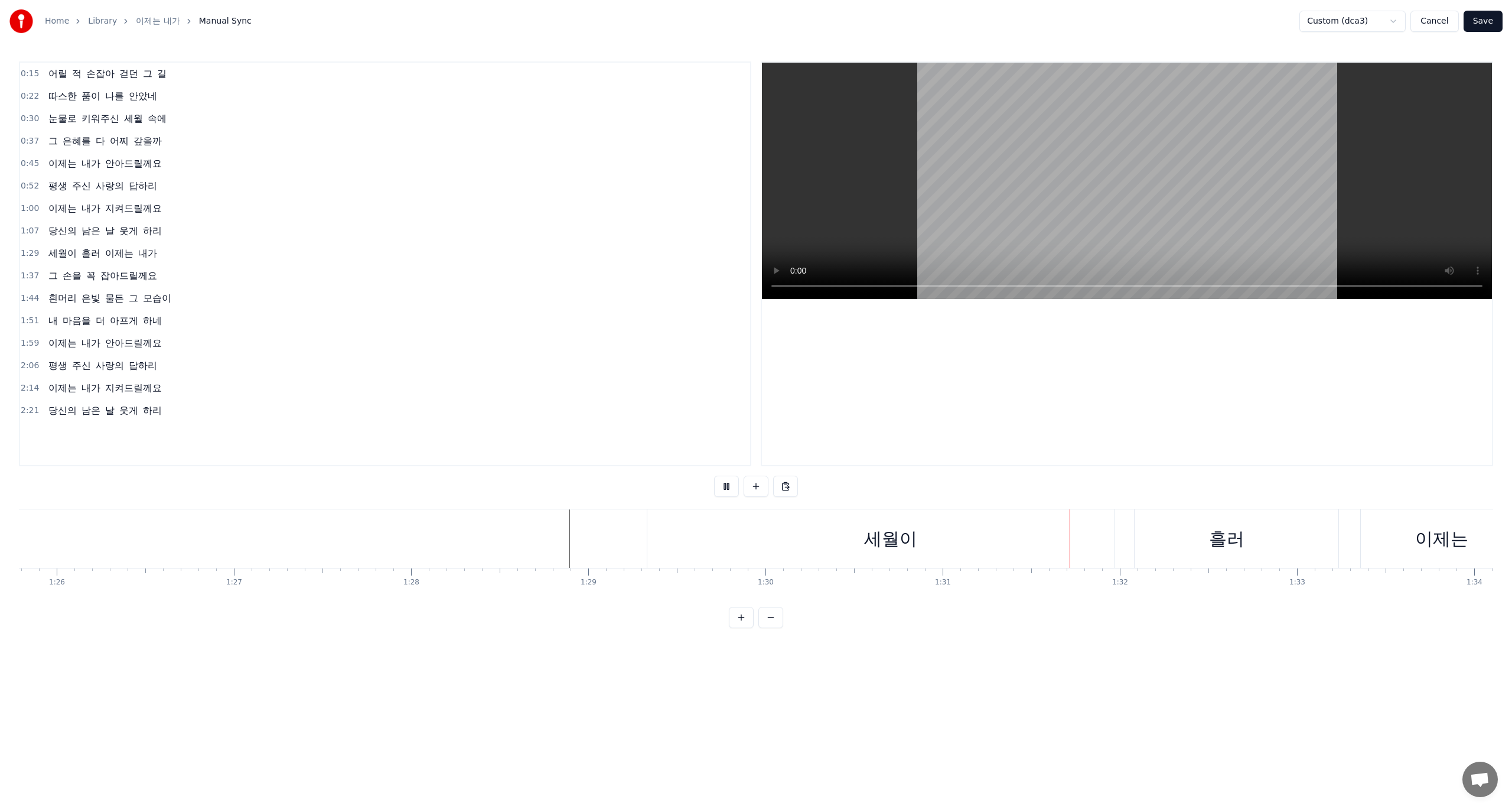
click at [1484, 22] on button "Save" at bounding box center [1483, 21] width 39 height 21
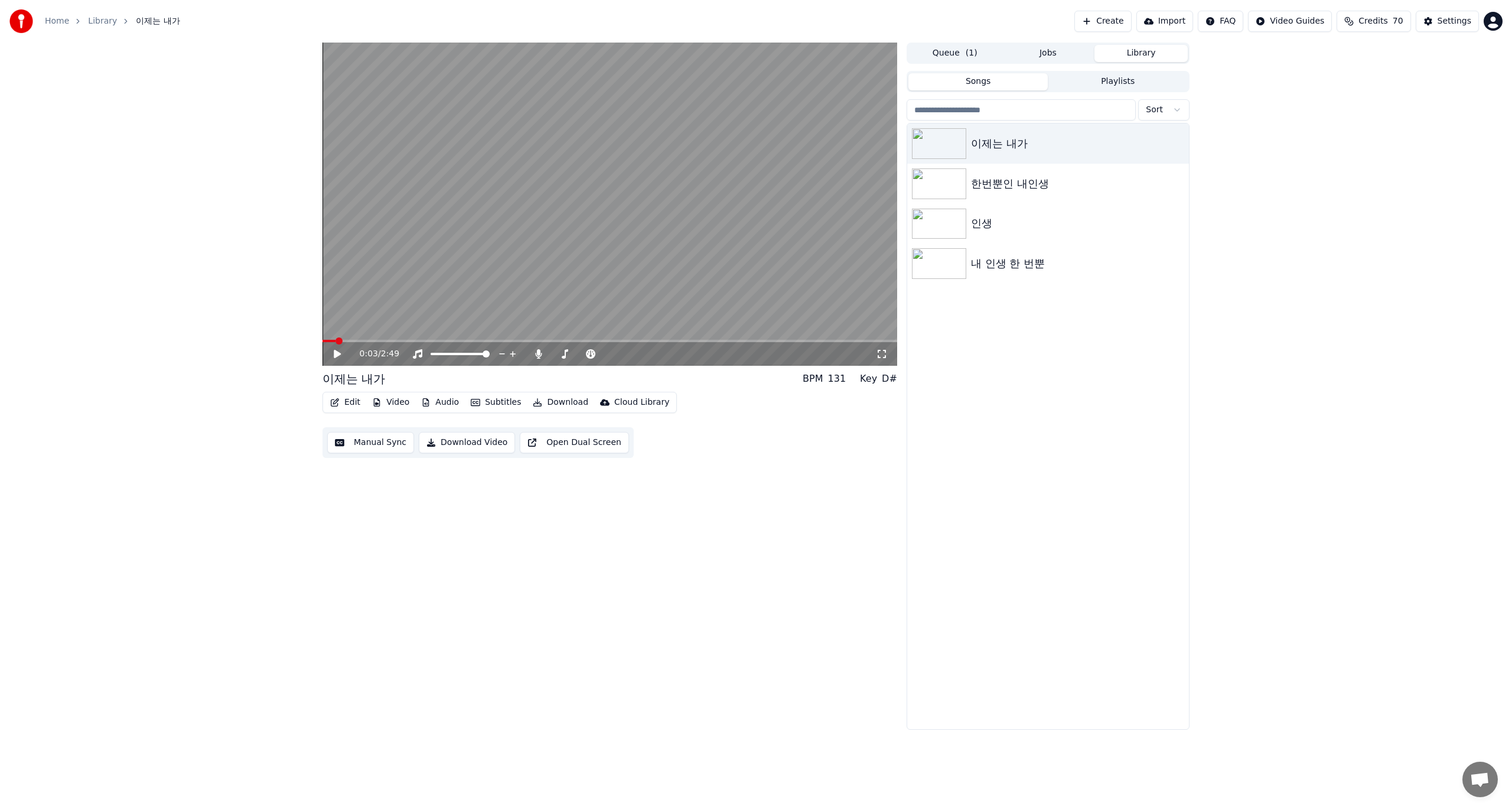
click at [456, 445] on button "Download Video" at bounding box center [467, 442] width 96 height 21
